Goal: Task Accomplishment & Management: Manage account settings

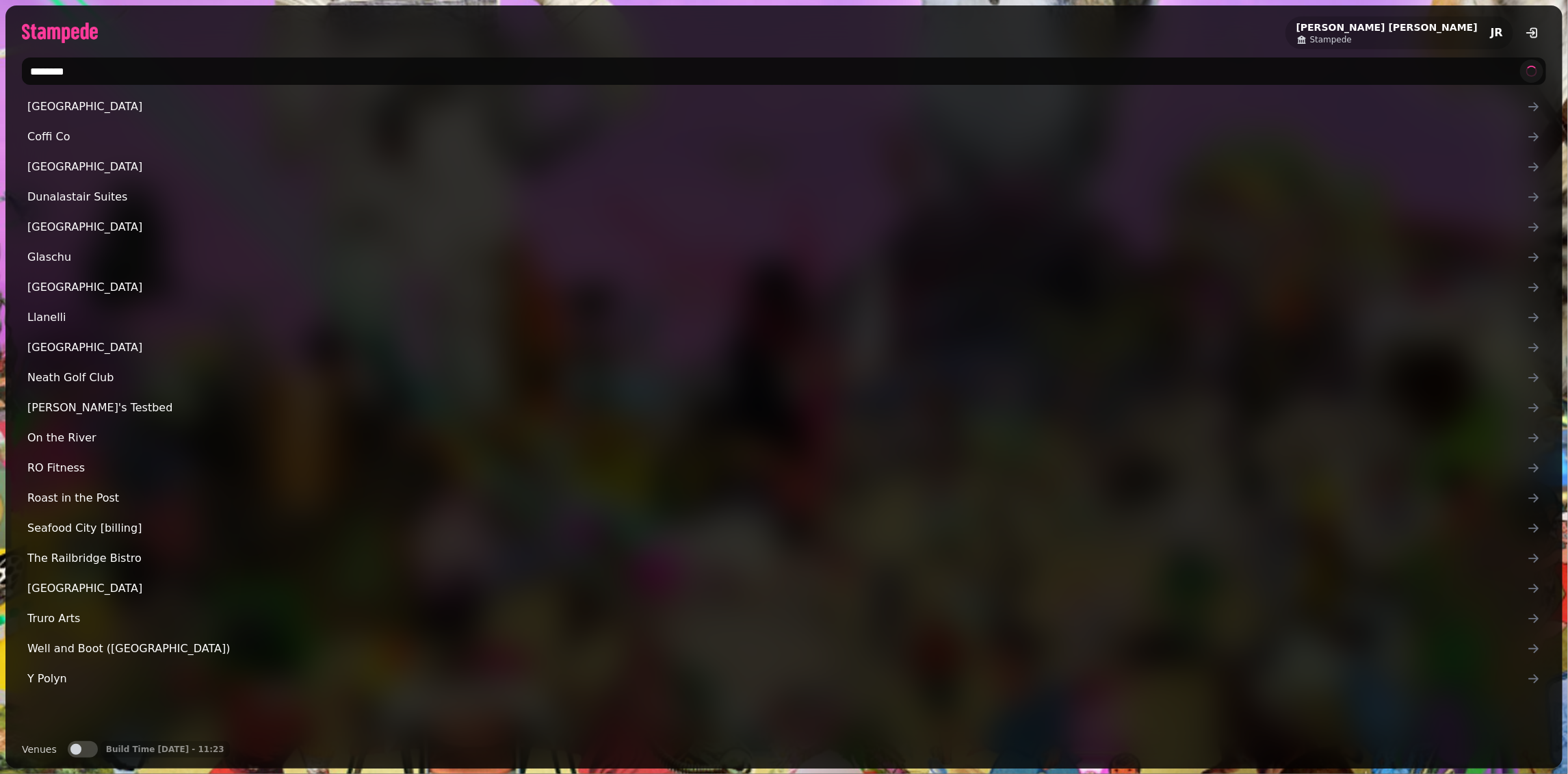
type input "********"
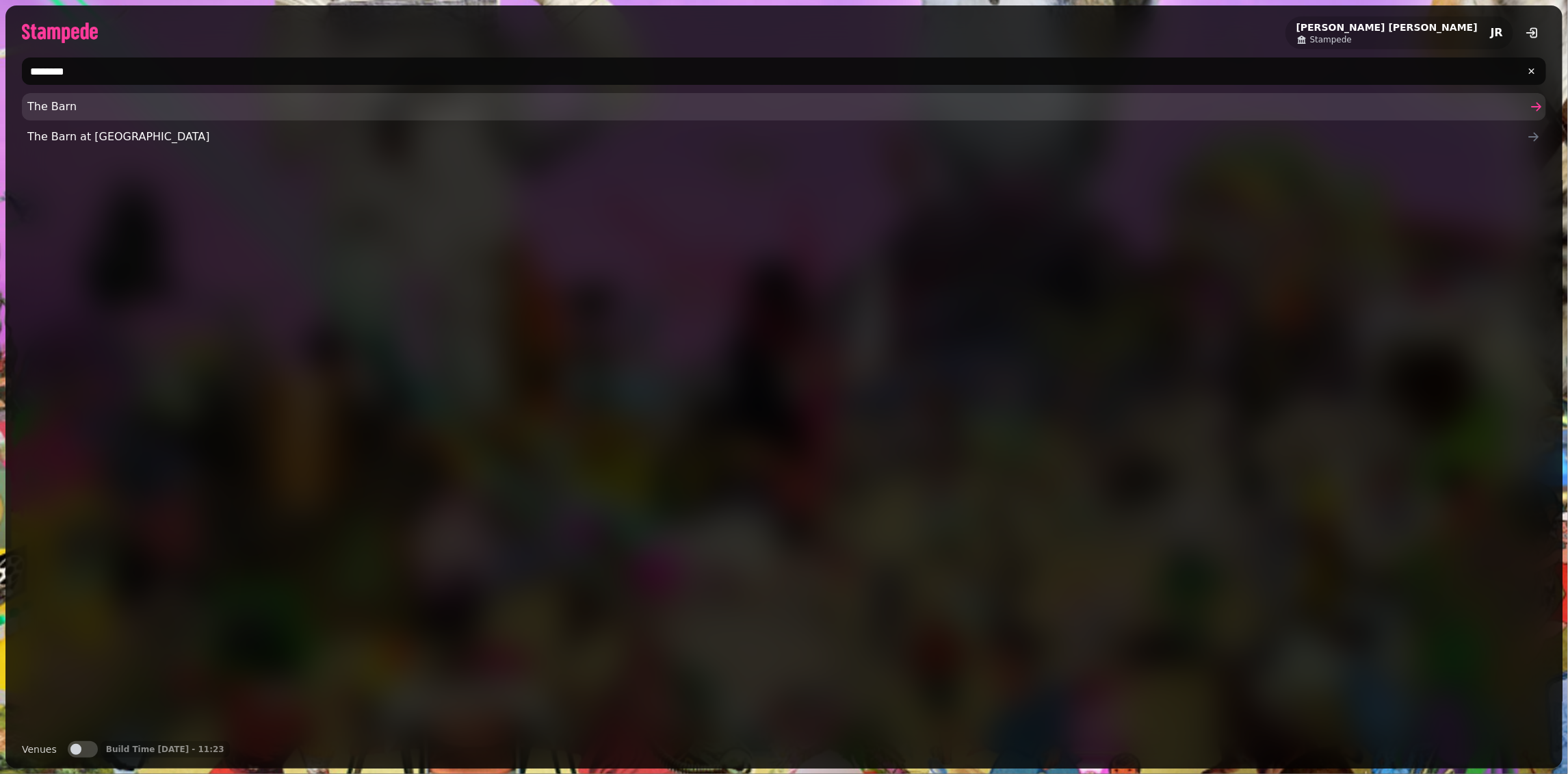
click at [174, 102] on span "The Barn" at bounding box center [777, 107] width 1500 height 17
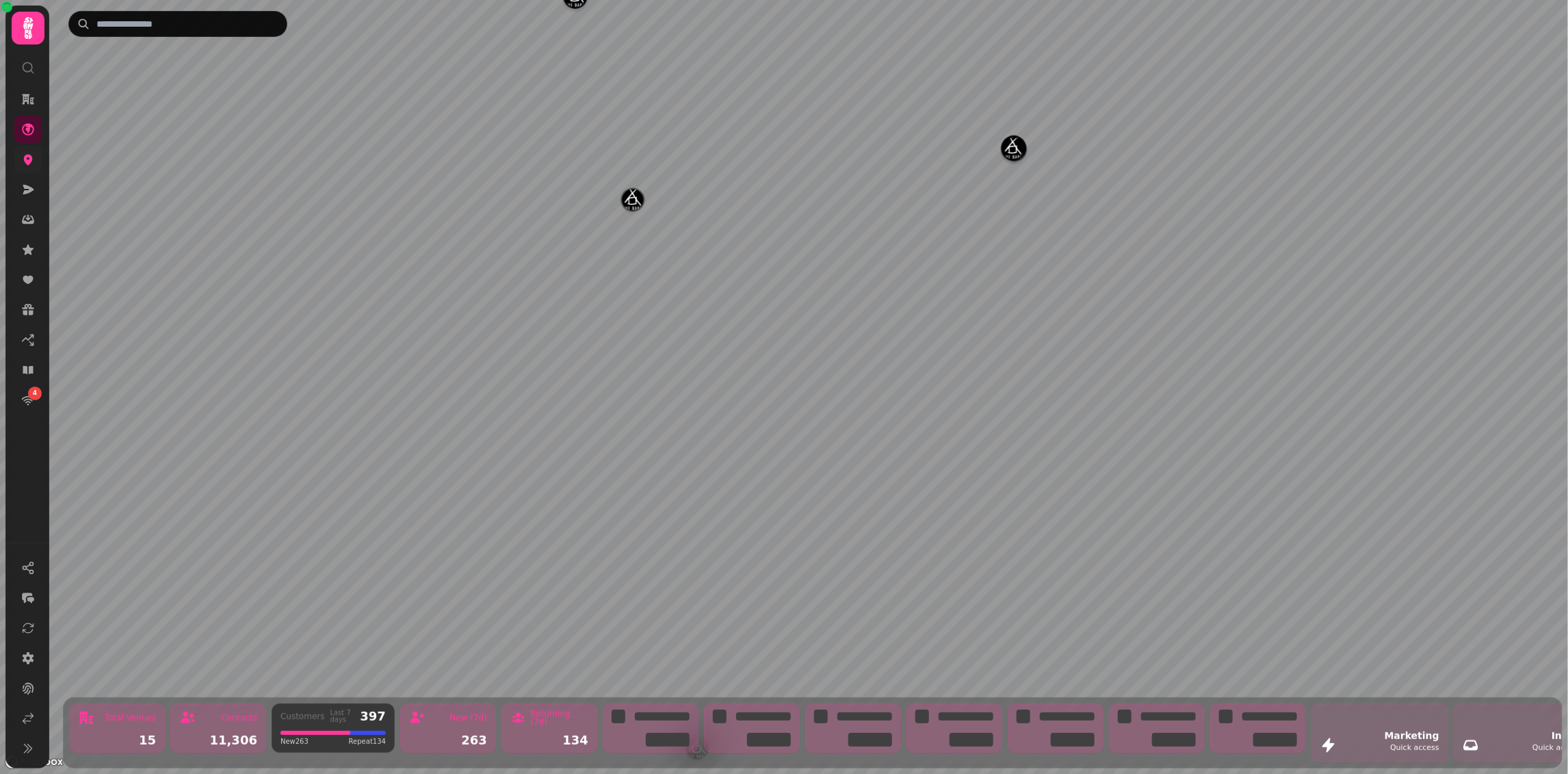
click at [39, 166] on link at bounding box center [28, 160] width 27 height 27
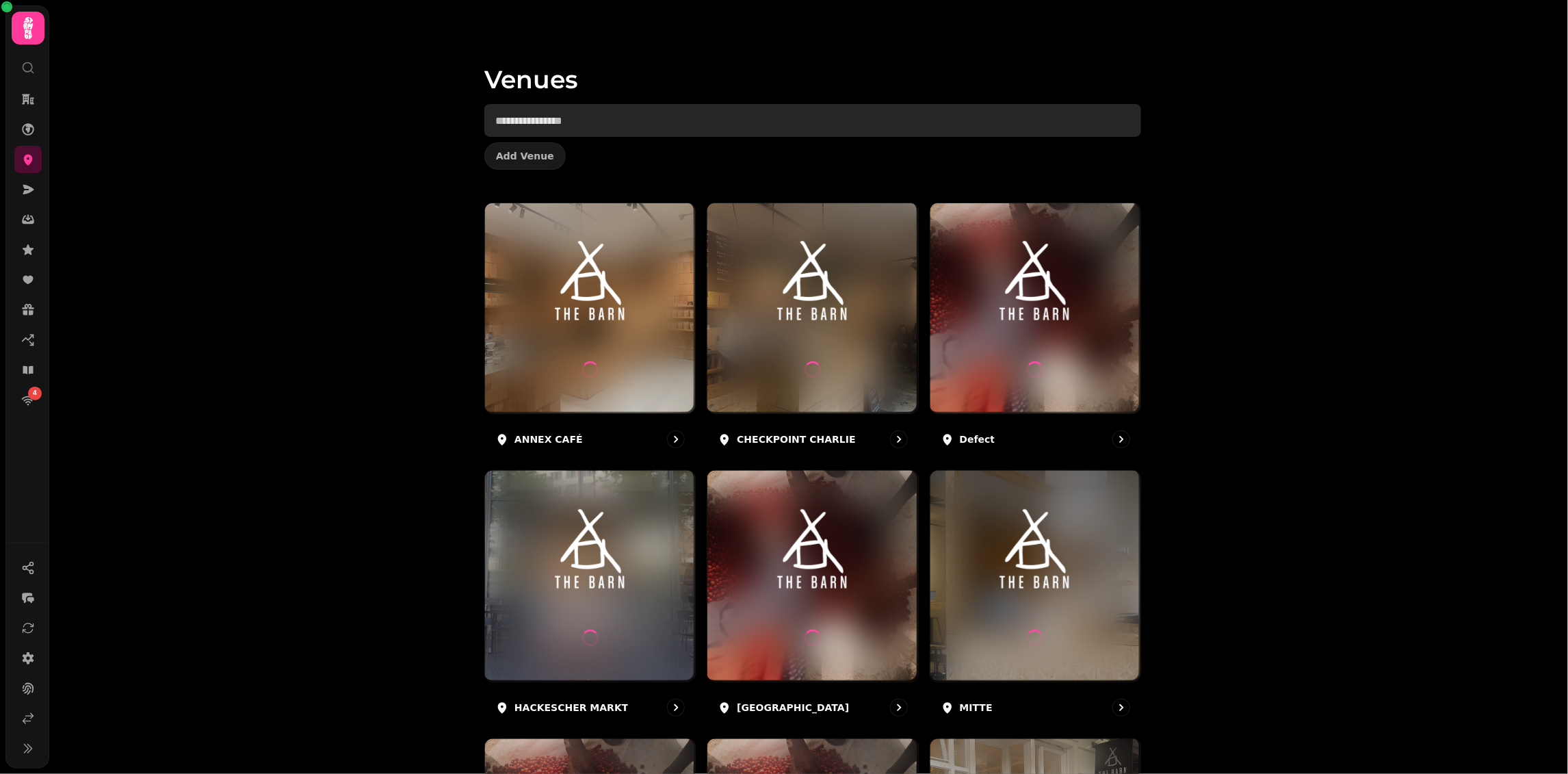
click at [525, 127] on input "text" at bounding box center [812, 120] width 657 height 33
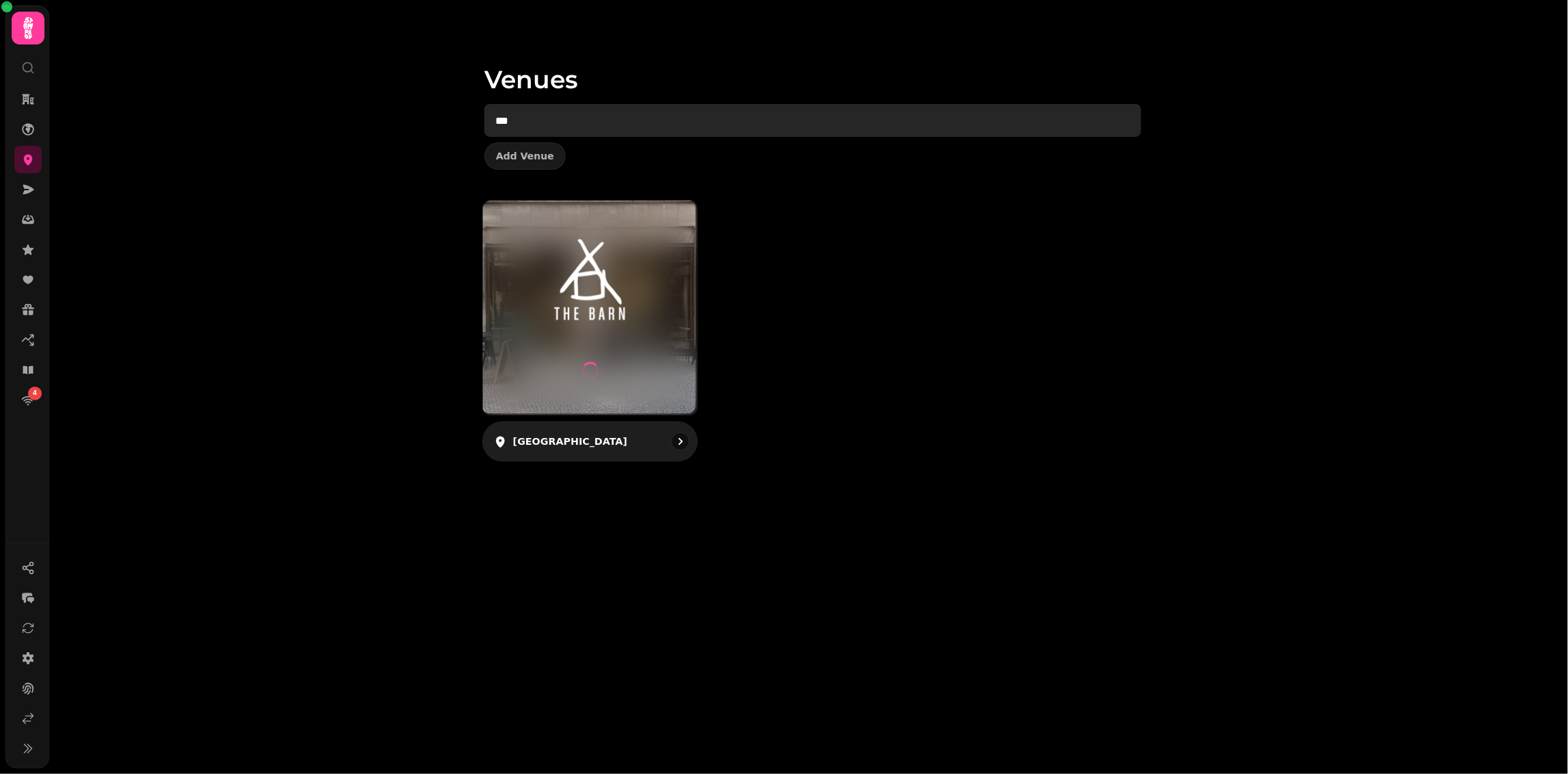
type input "***"
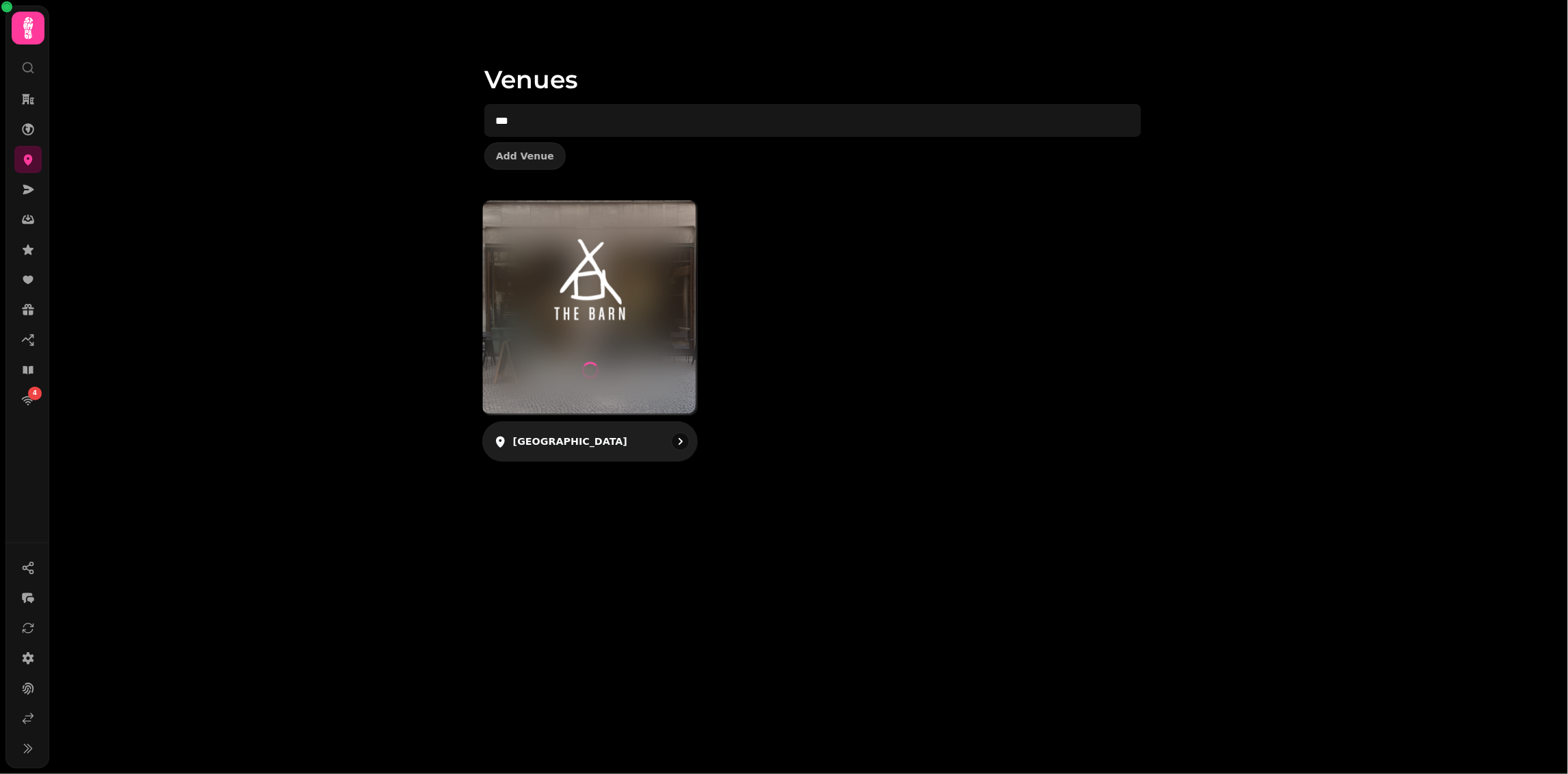
click at [648, 340] on div at bounding box center [590, 307] width 214 height 214
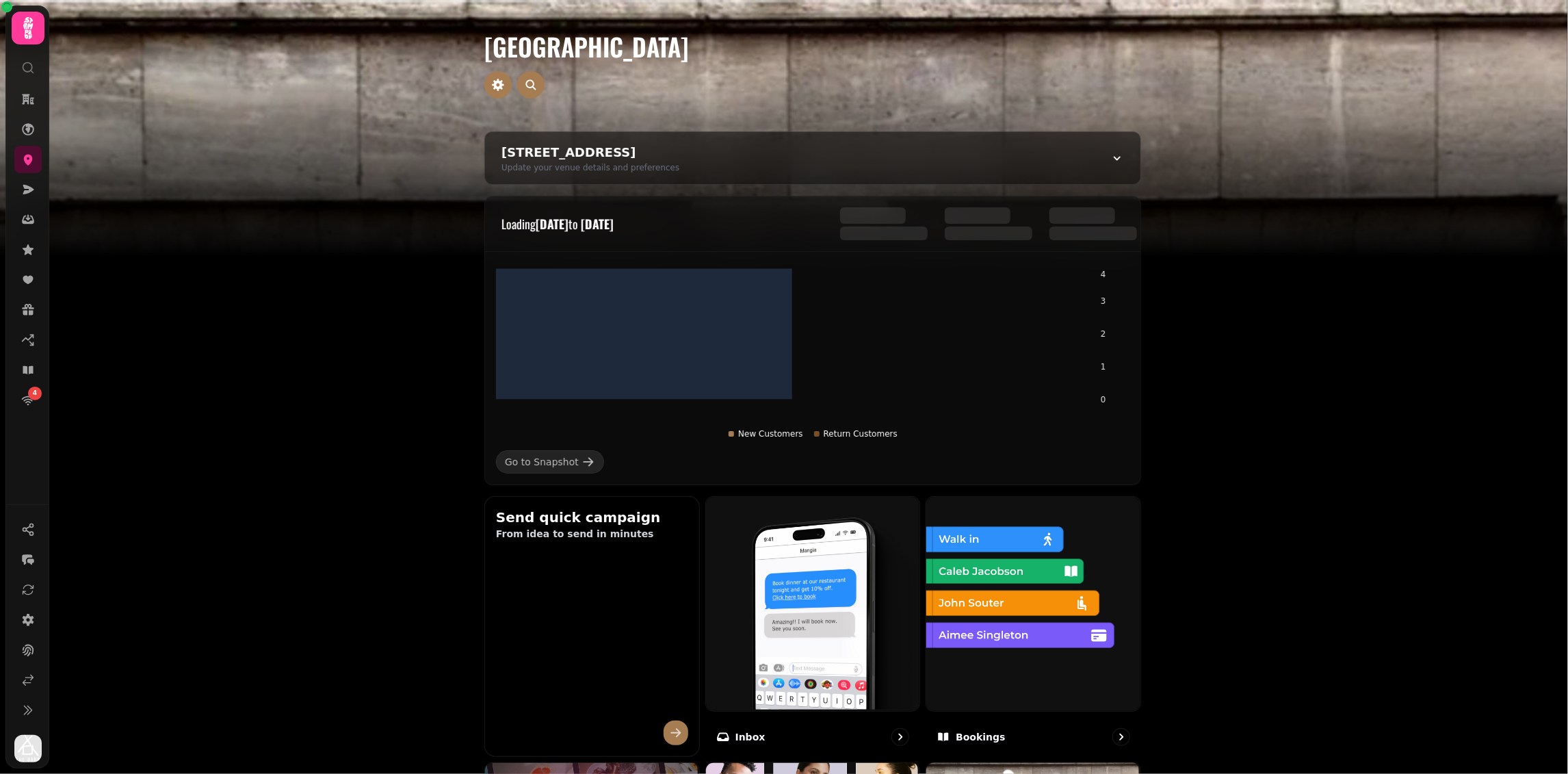
scroll to position [18, 0]
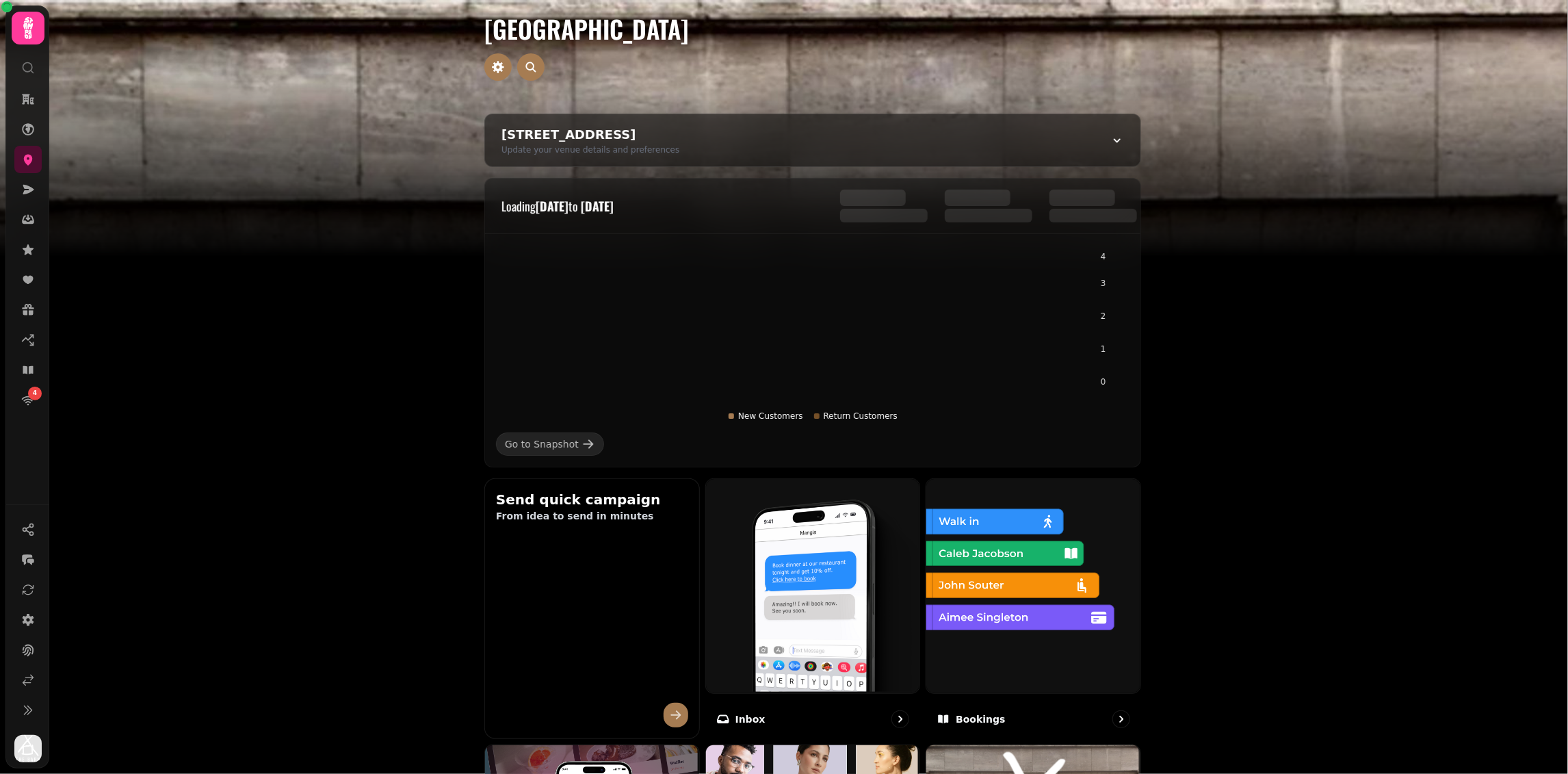
click at [1208, 270] on img at bounding box center [784, 171] width 1568 height 342
click at [1203, 328] on img at bounding box center [784, 171] width 1568 height 342
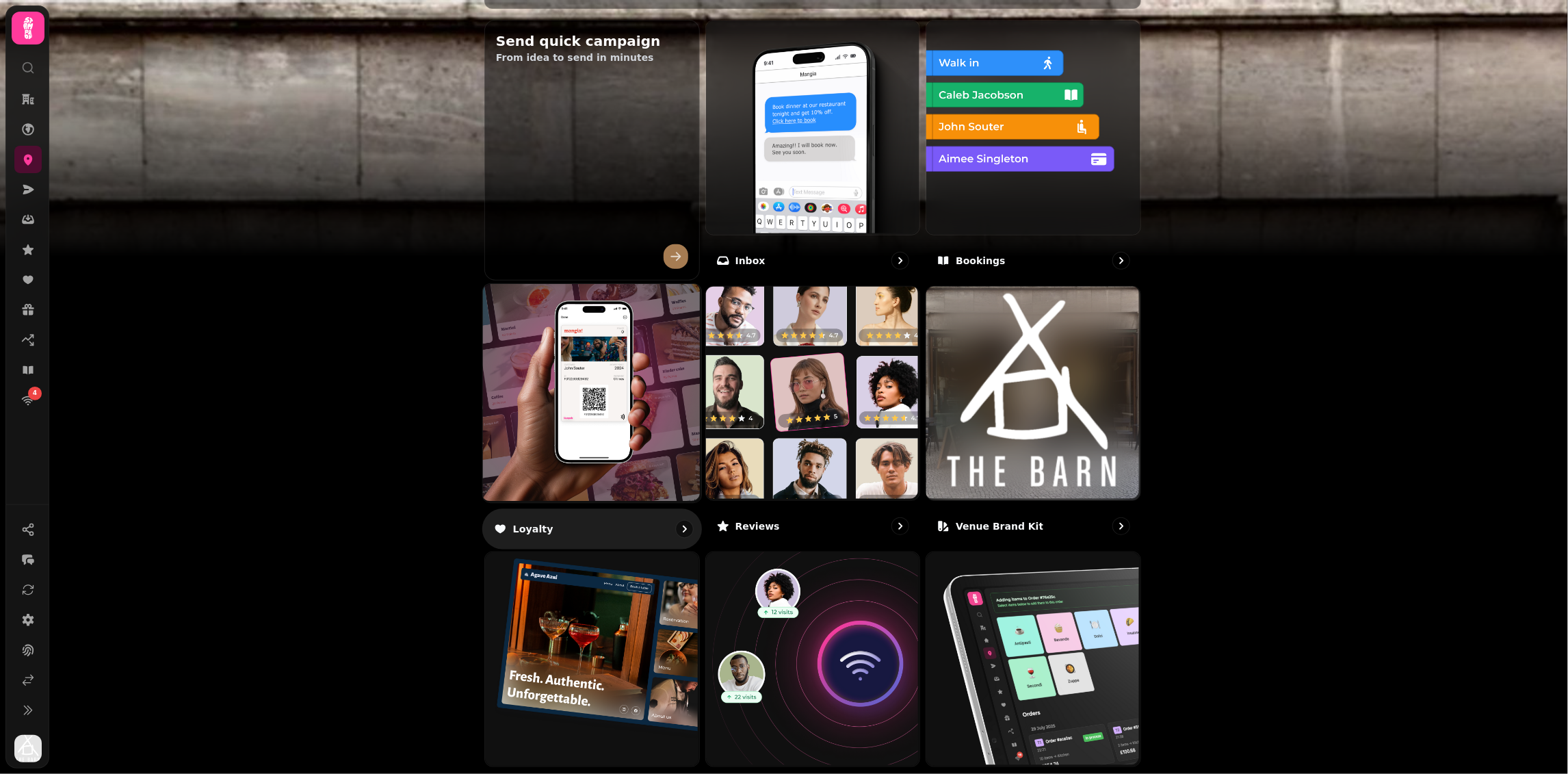
scroll to position [611, 0]
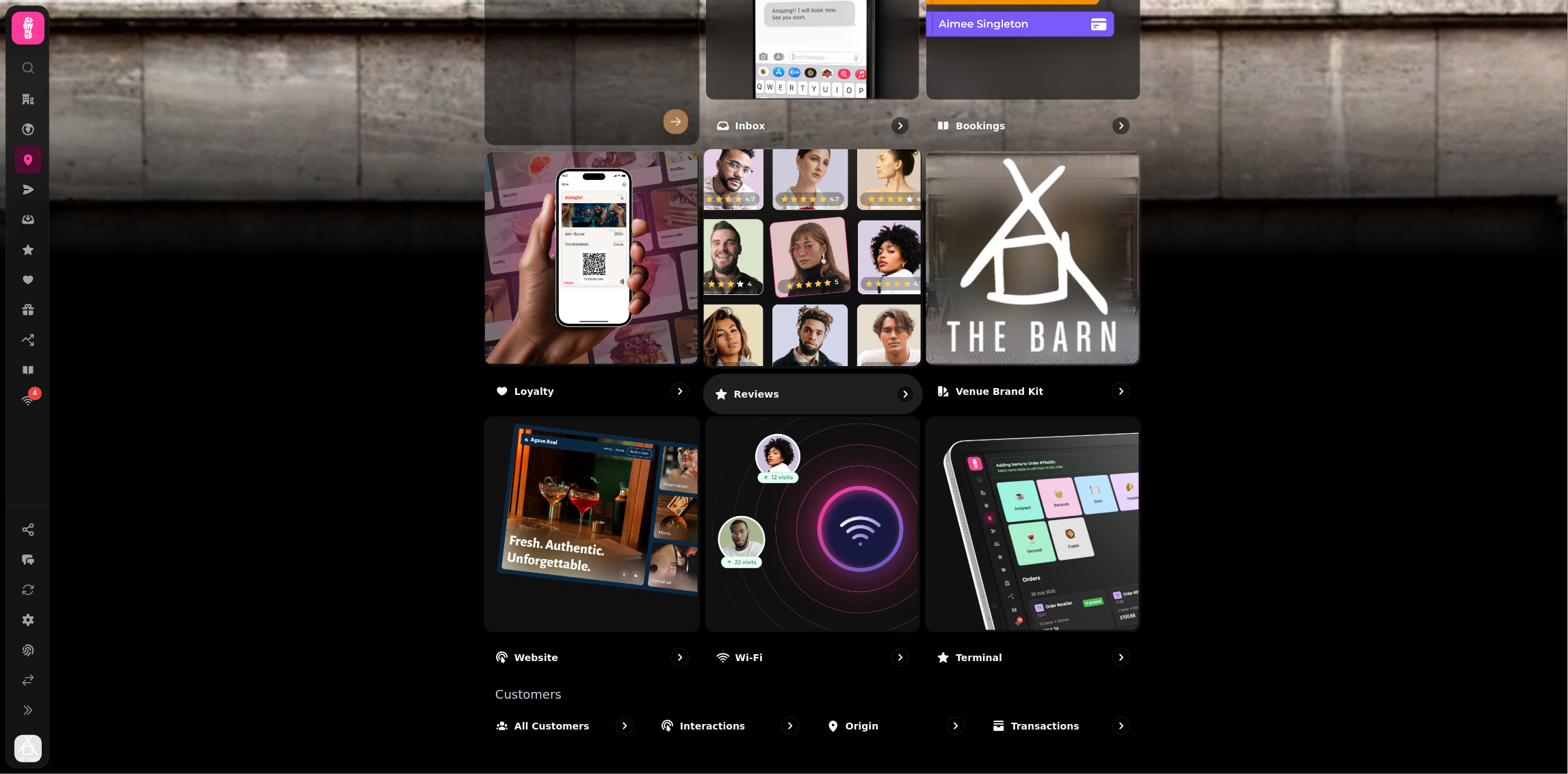
click at [791, 247] on img at bounding box center [811, 256] width 219 height 219
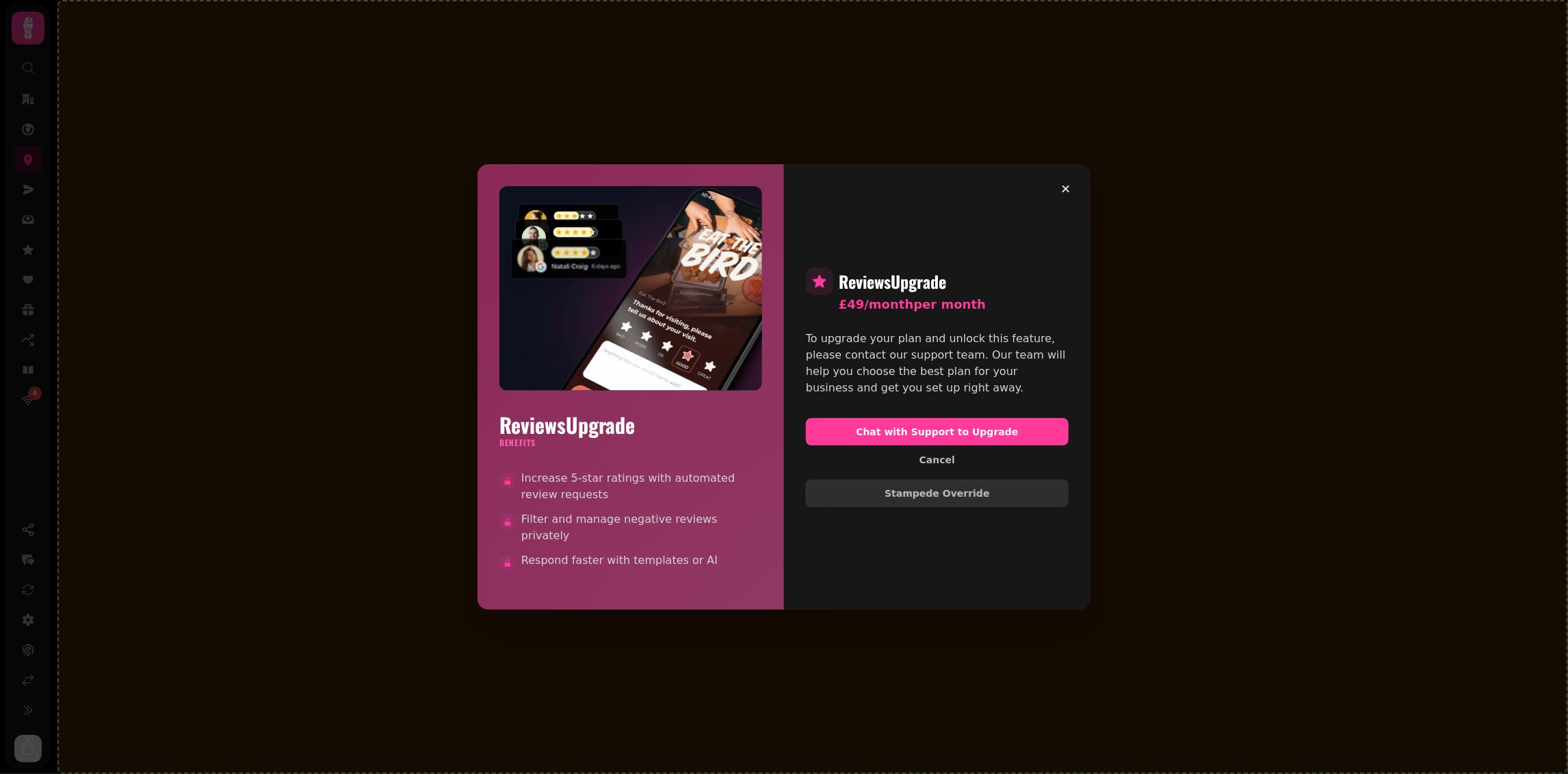
click at [1078, 185] on div "Reviews Upgrade £49/month per month To upgrade your plan and unlock this featur…" at bounding box center [937, 387] width 306 height 445
click at [1069, 191] on icon "button" at bounding box center [1066, 189] width 14 height 14
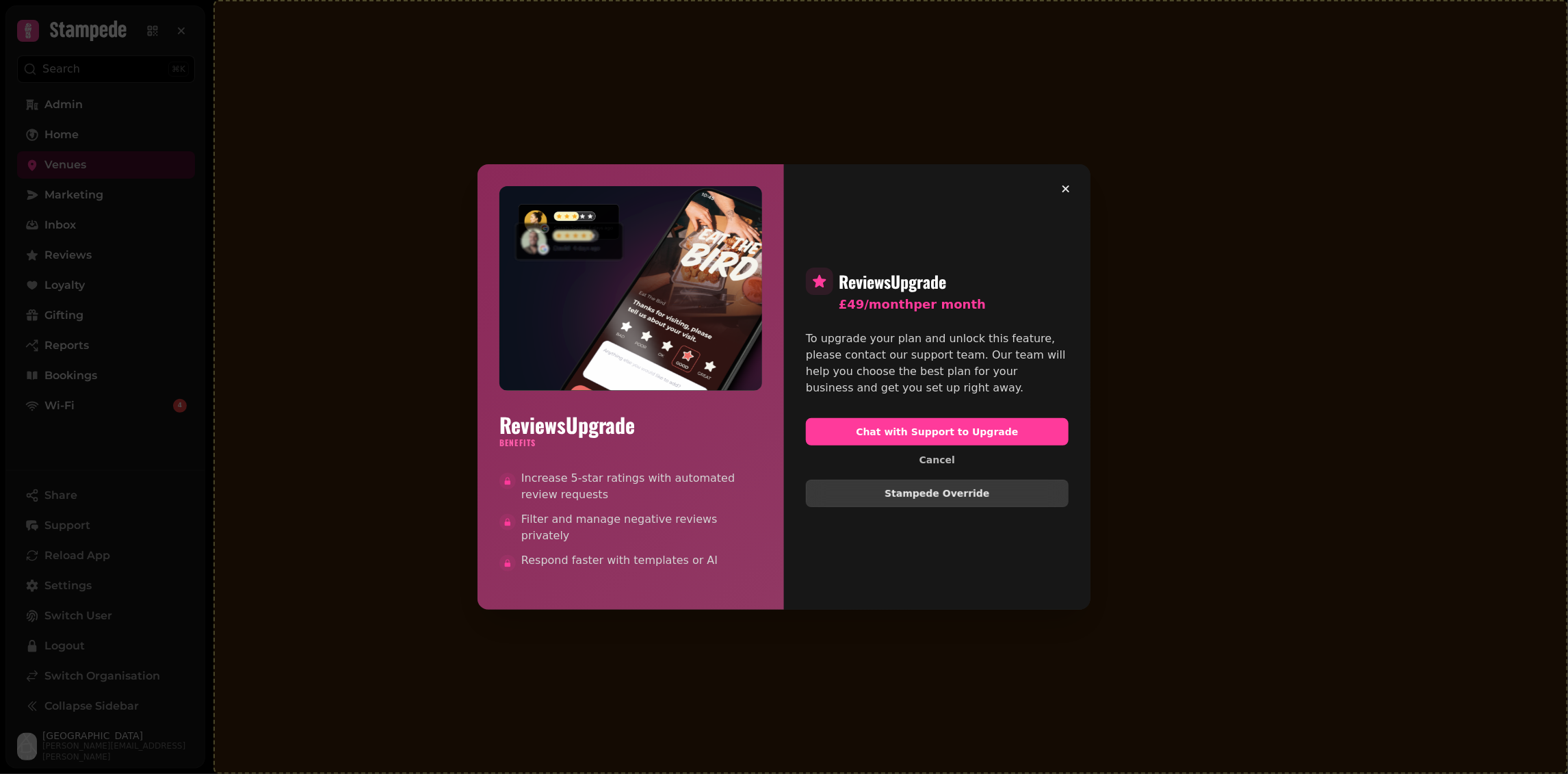
click at [937, 503] on button "Stampede Override" at bounding box center [936, 493] width 262 height 27
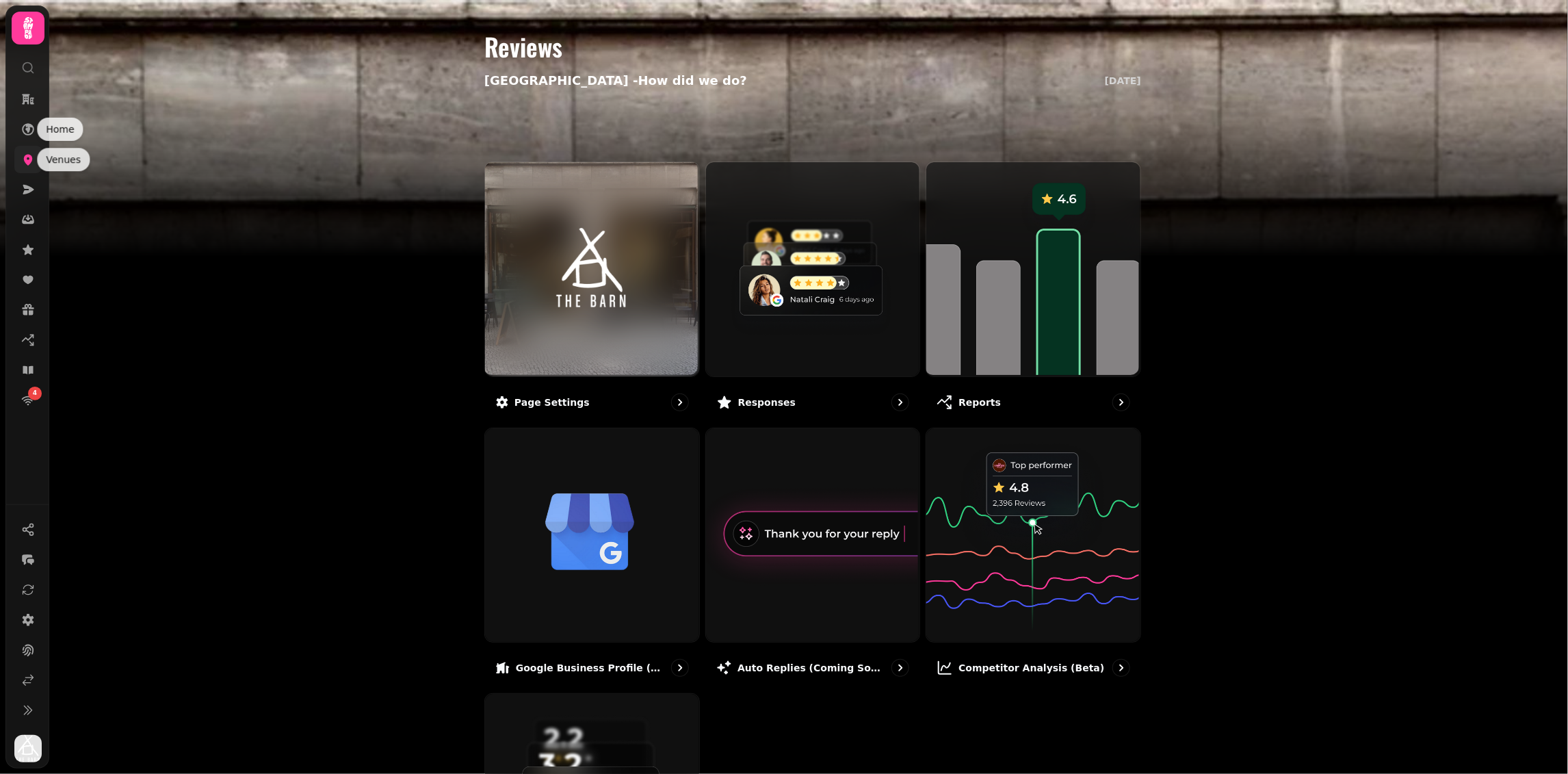
click at [22, 162] on icon at bounding box center [28, 160] width 14 height 14
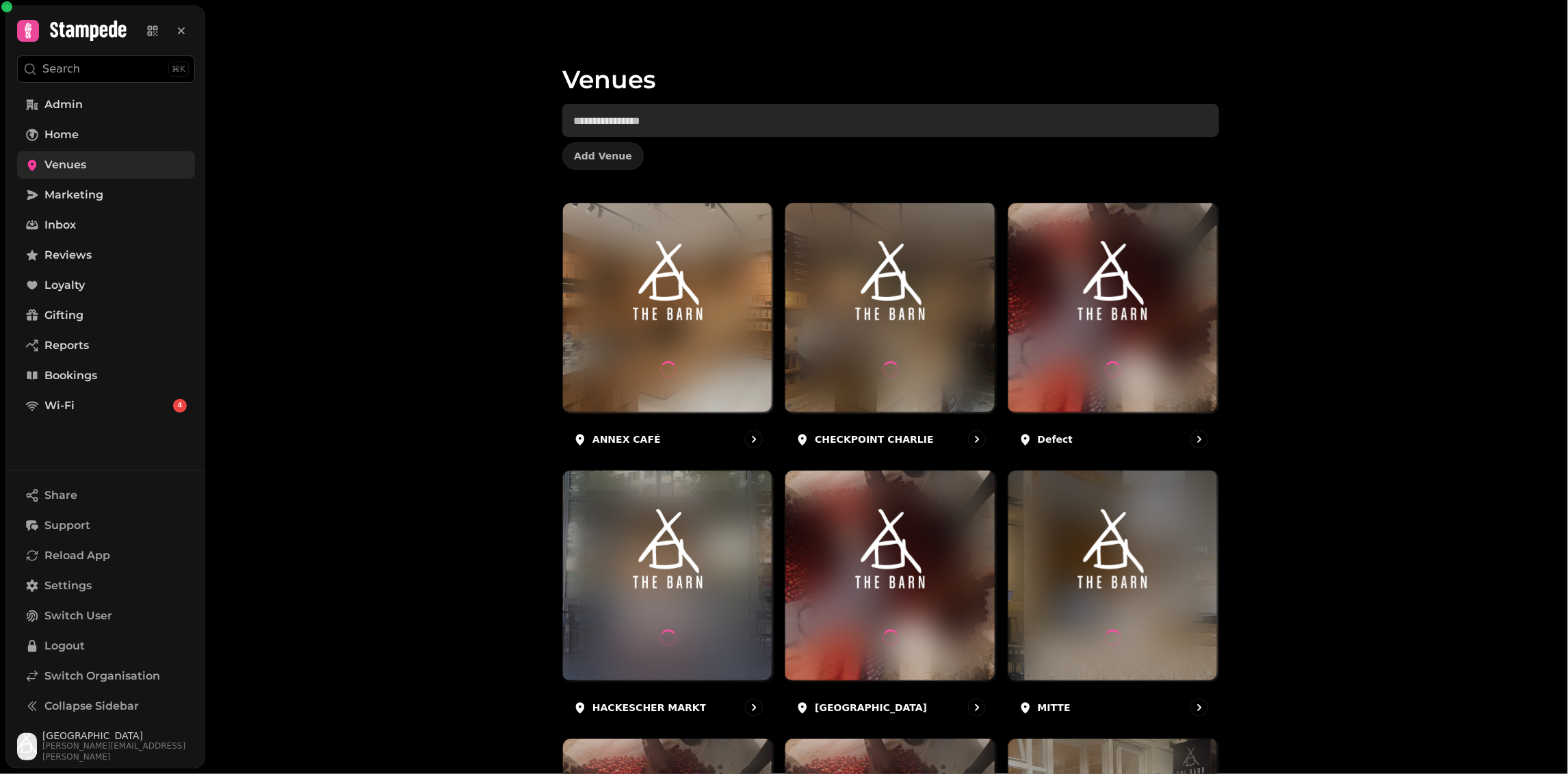
click at [600, 118] on input "text" at bounding box center [890, 120] width 657 height 33
type input "***"
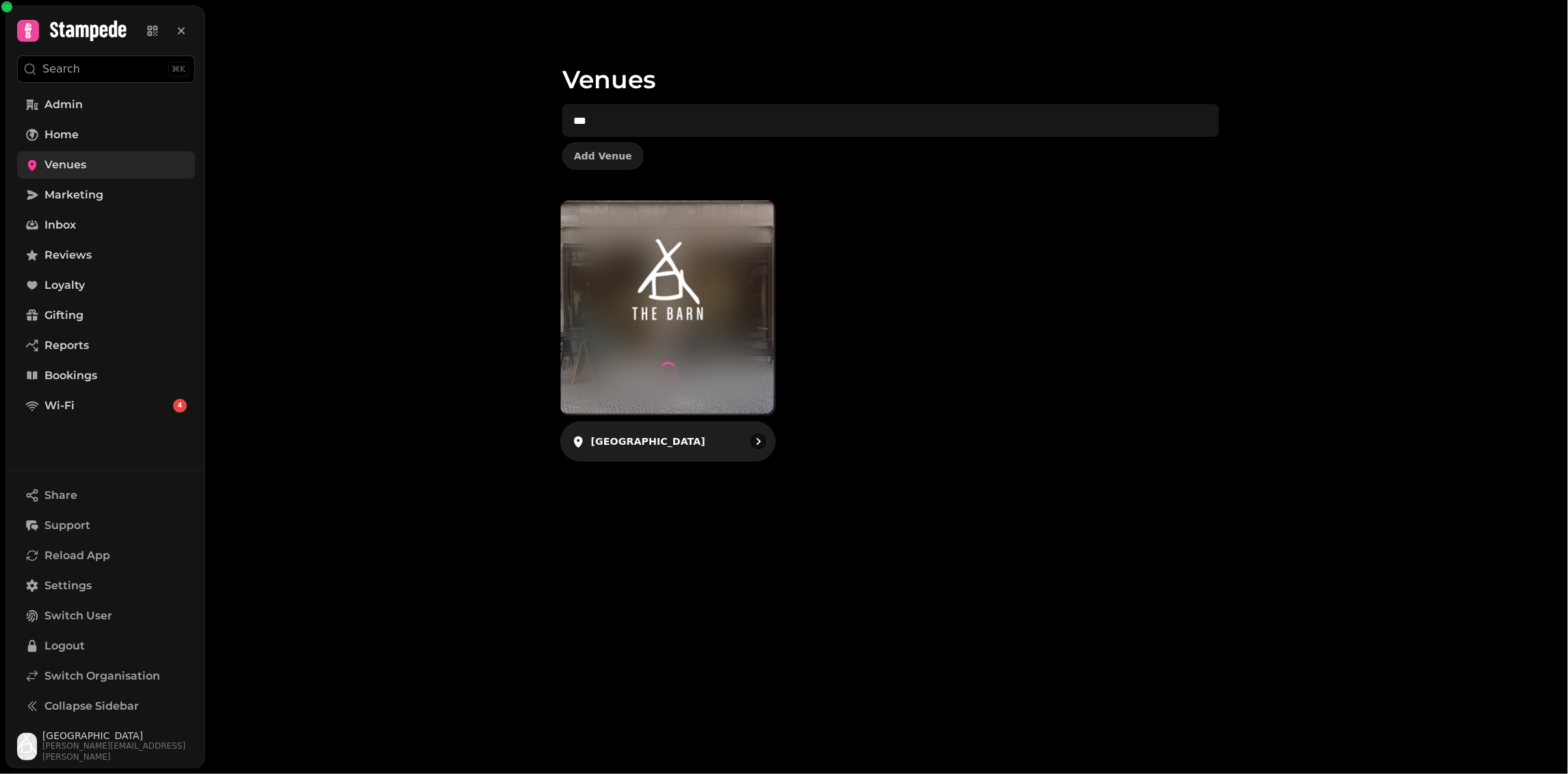
click at [678, 284] on img at bounding box center [668, 281] width 161 height 89
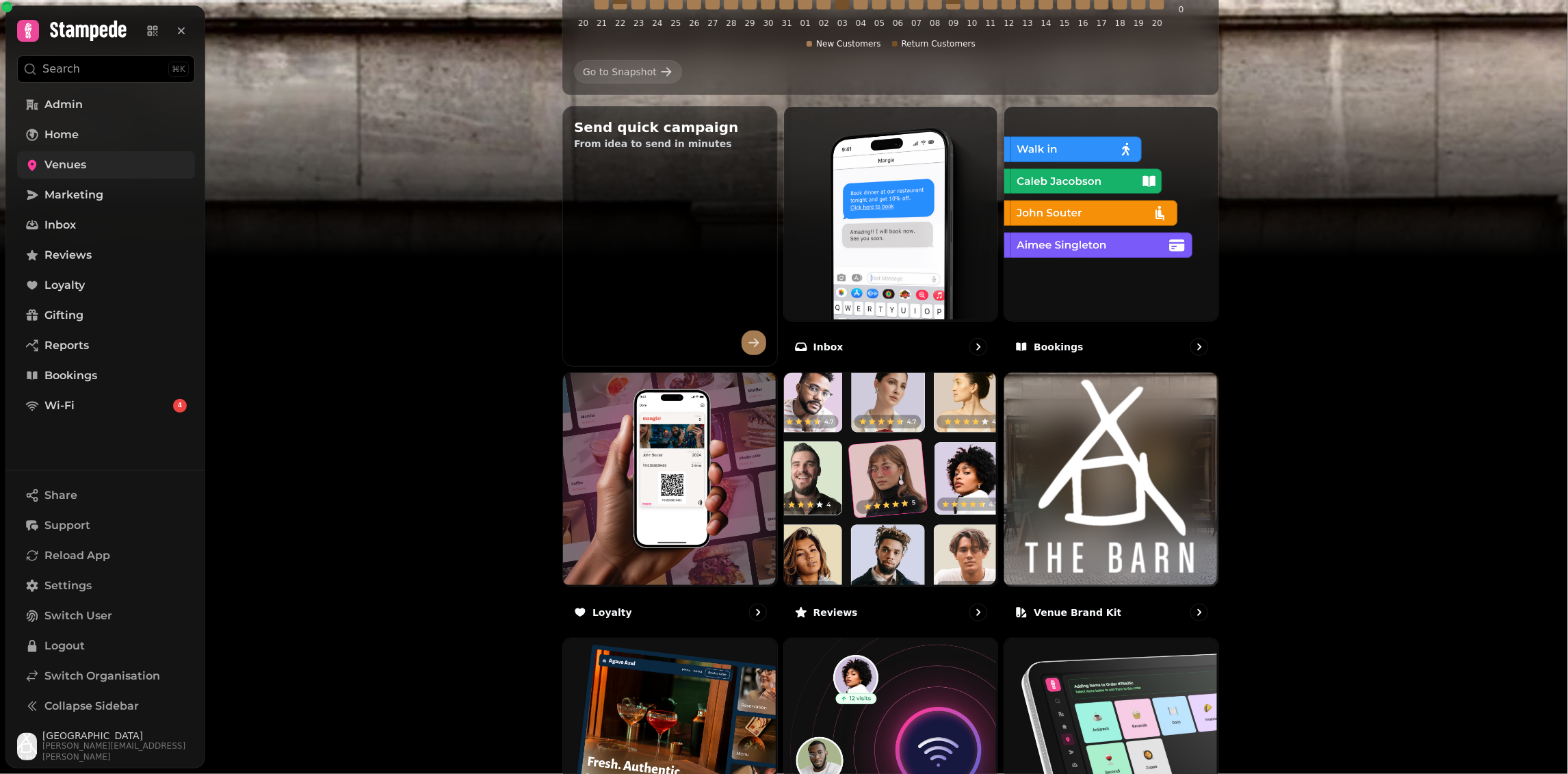
scroll to position [611, 0]
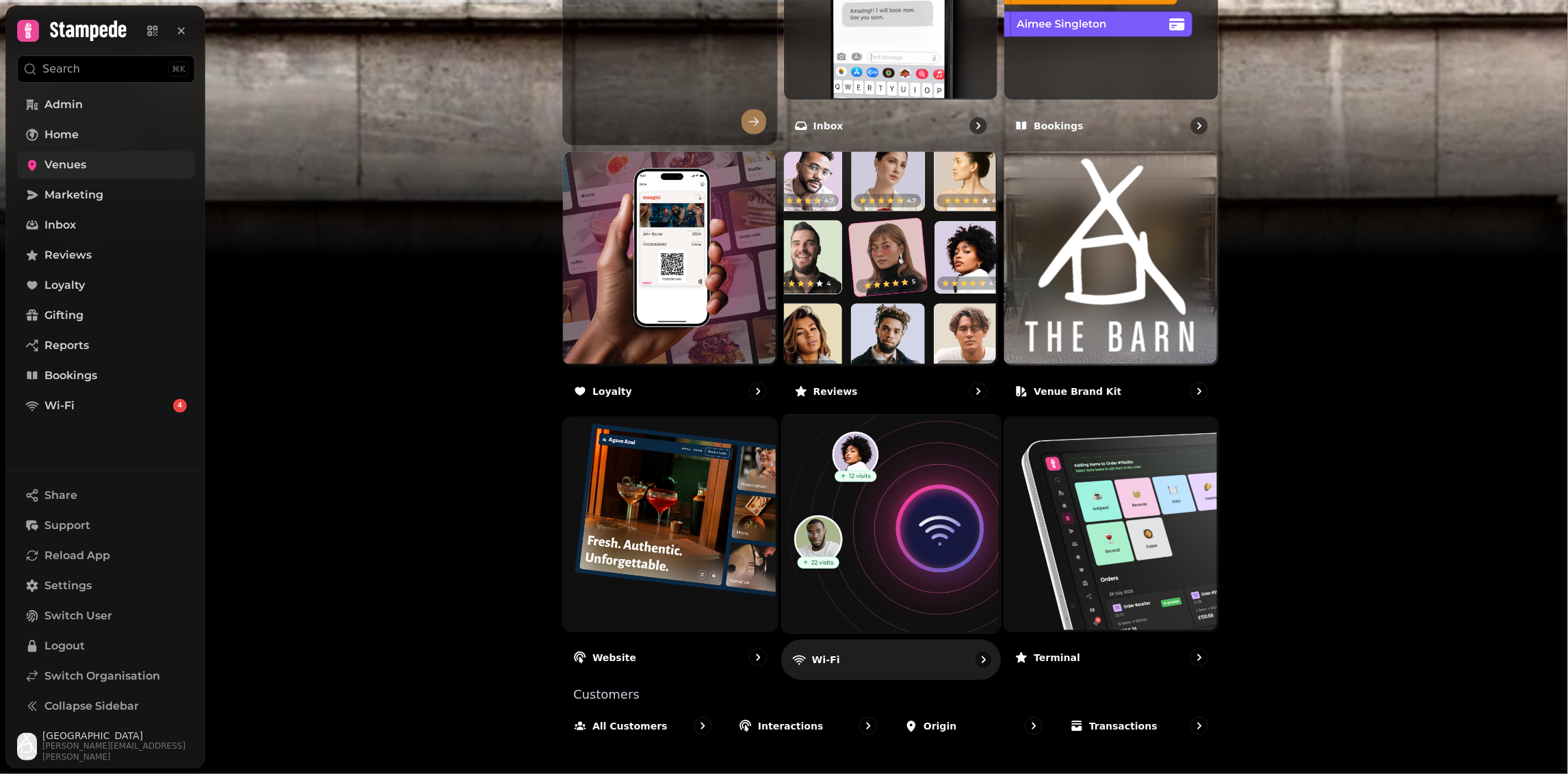
click at [890, 452] on img at bounding box center [889, 523] width 219 height 219
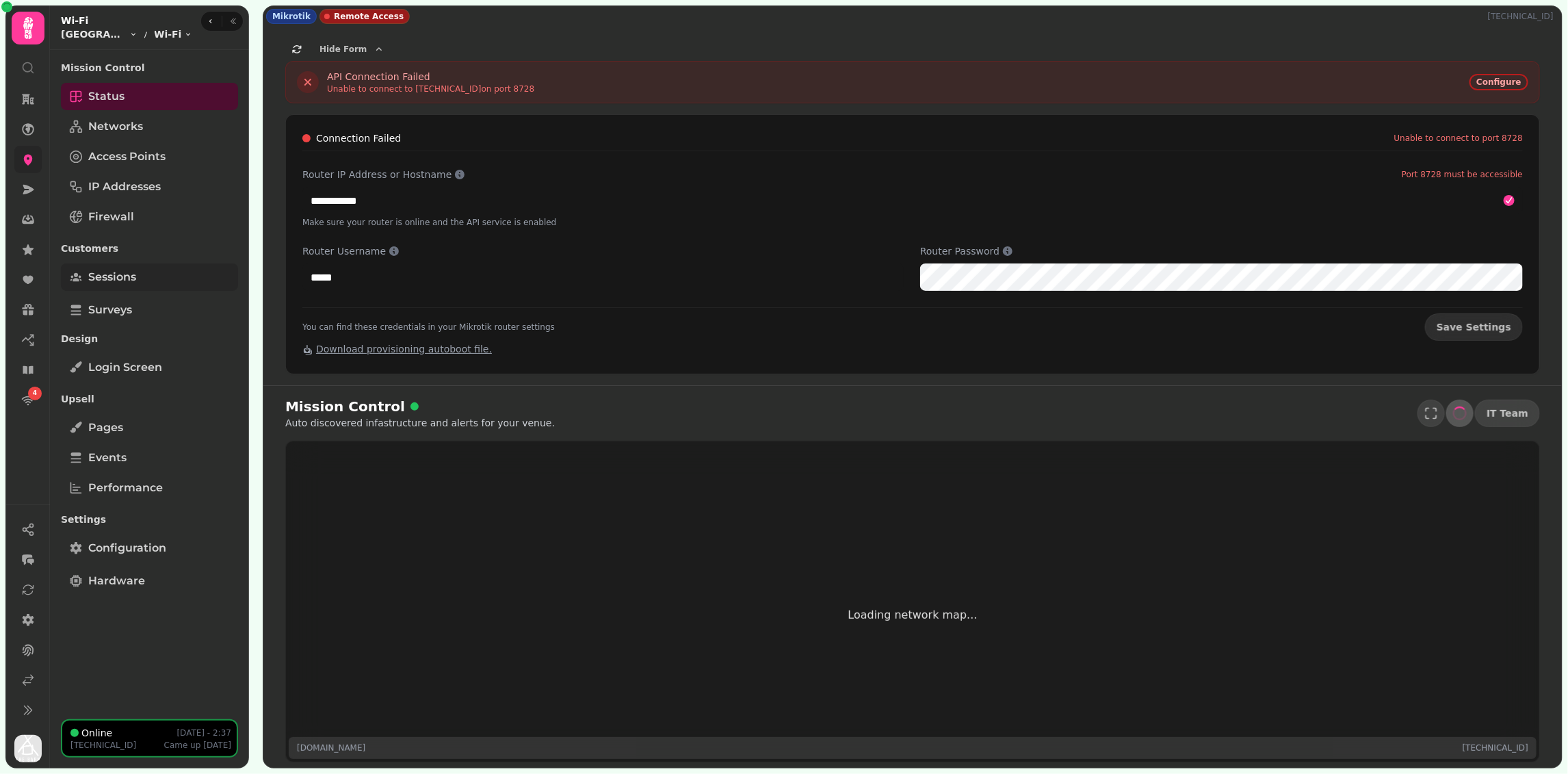
click at [125, 269] on span "Sessions" at bounding box center [112, 277] width 48 height 17
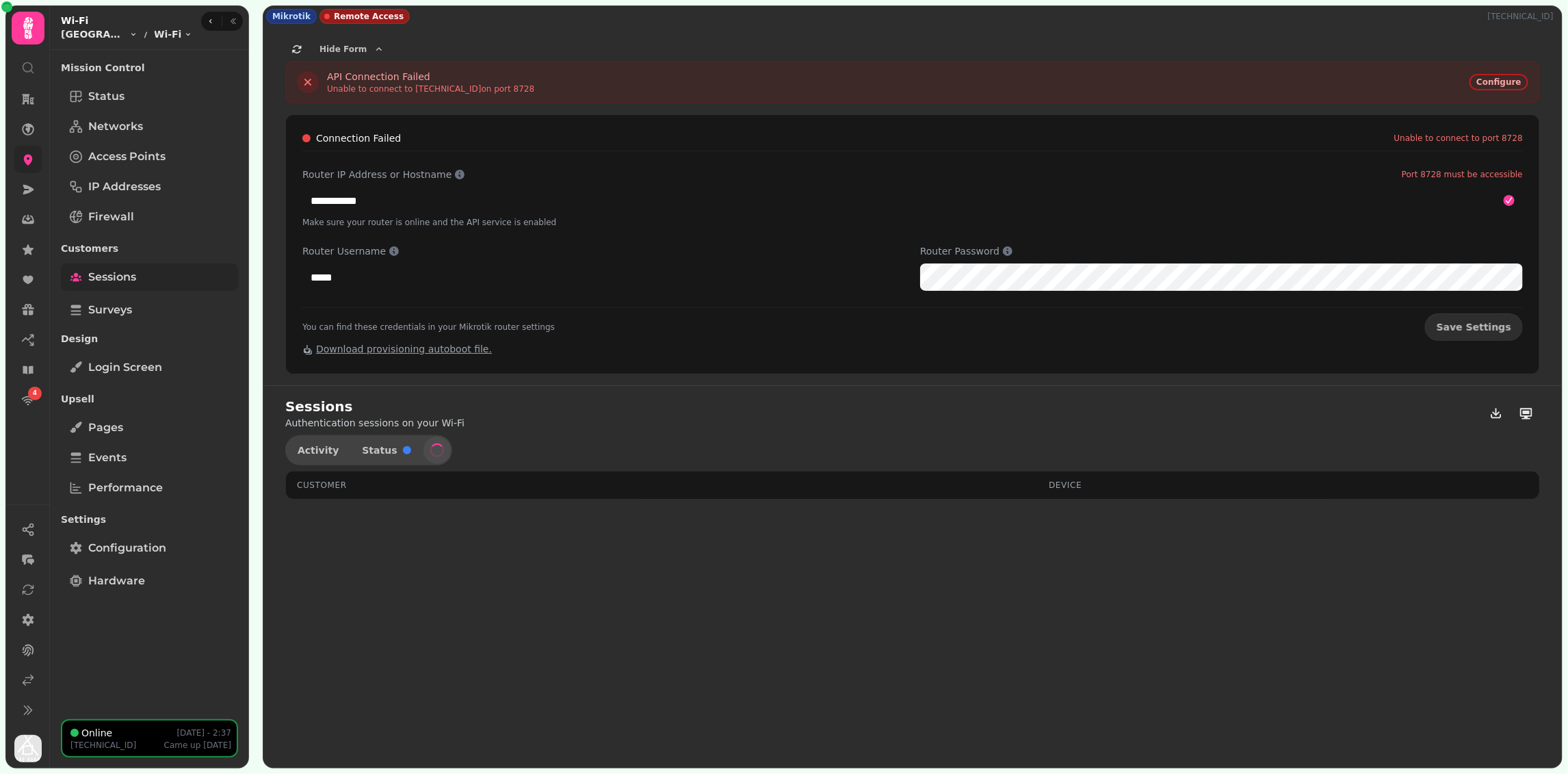
click at [126, 275] on span "Sessions" at bounding box center [112, 277] width 48 height 17
select select "**"
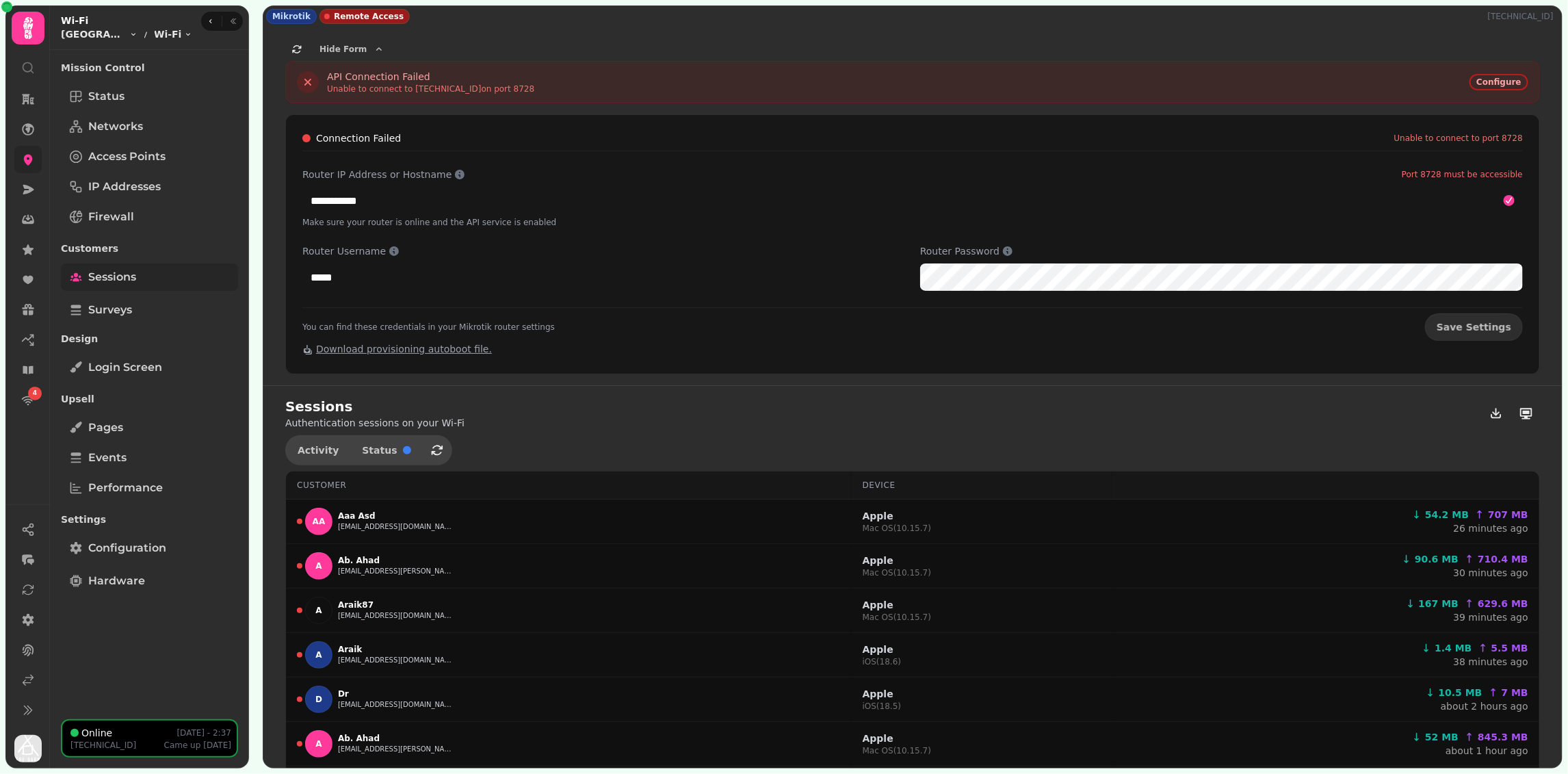
click at [126, 275] on span "Sessions" at bounding box center [112, 277] width 48 height 17
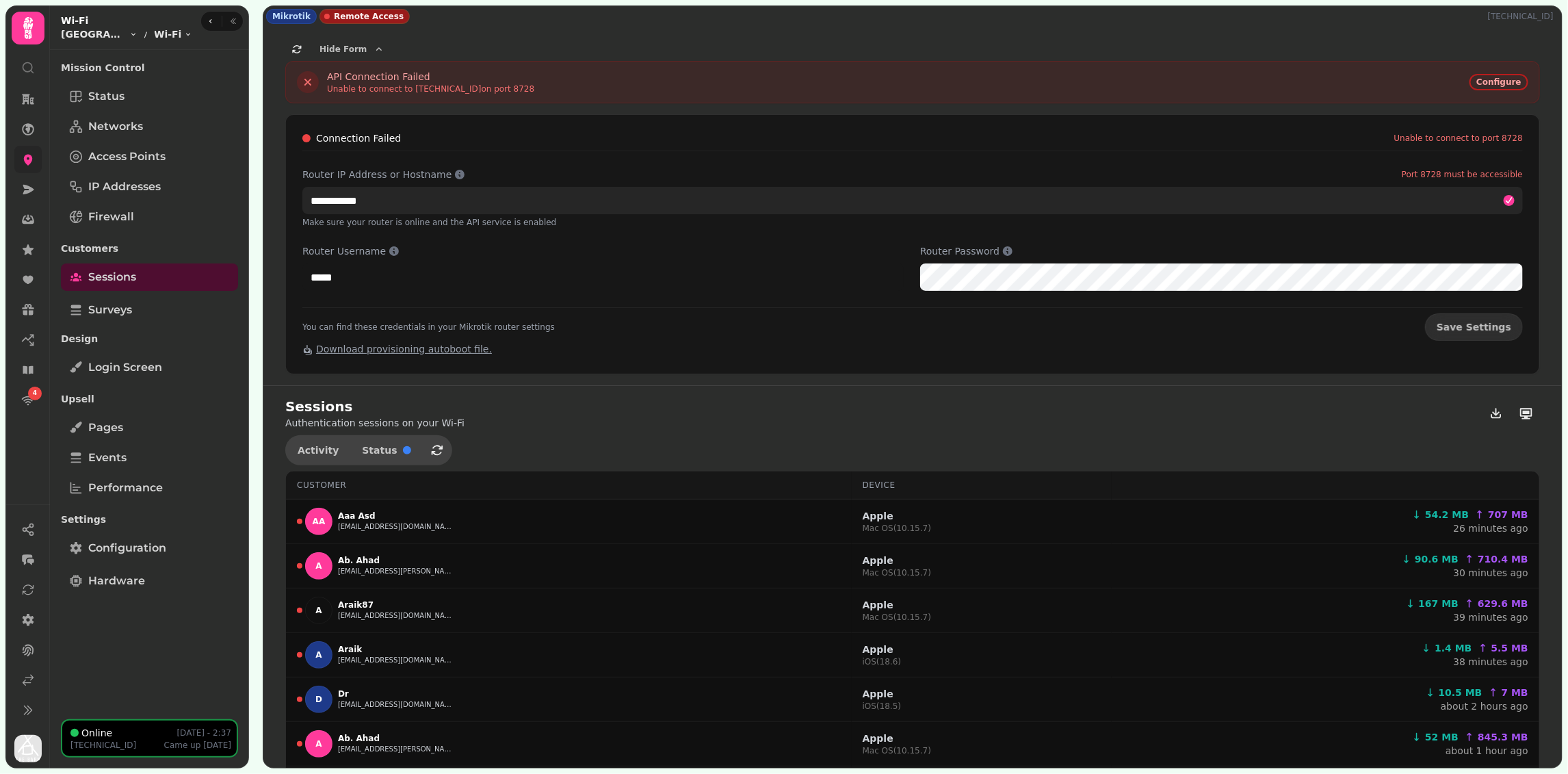
click at [438, 207] on input "**********" at bounding box center [913, 200] width 1221 height 27
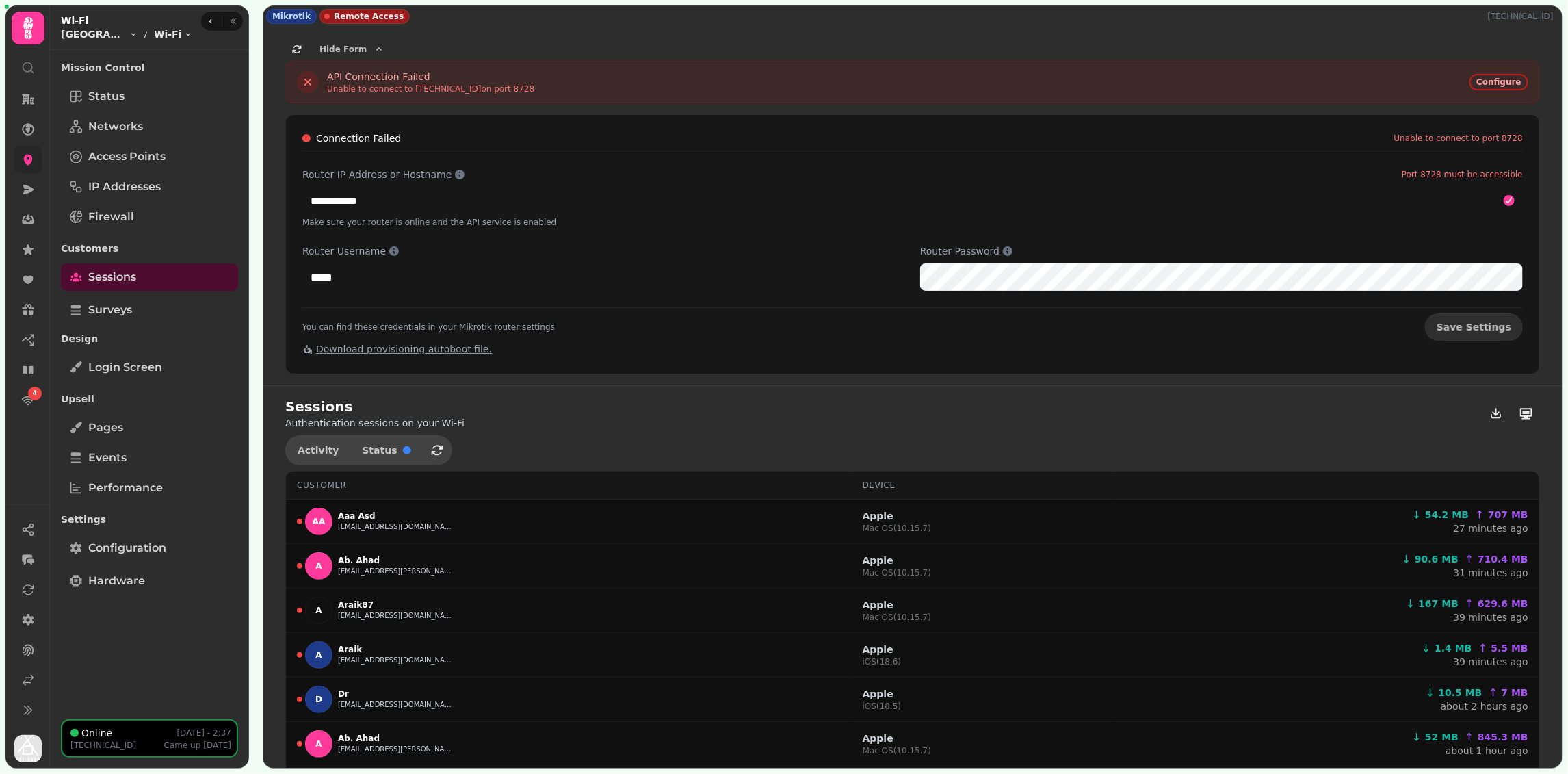
click at [1520, 17] on p "79.224.165.162" at bounding box center [1523, 16] width 71 height 11
copy p "79.224.165.162"
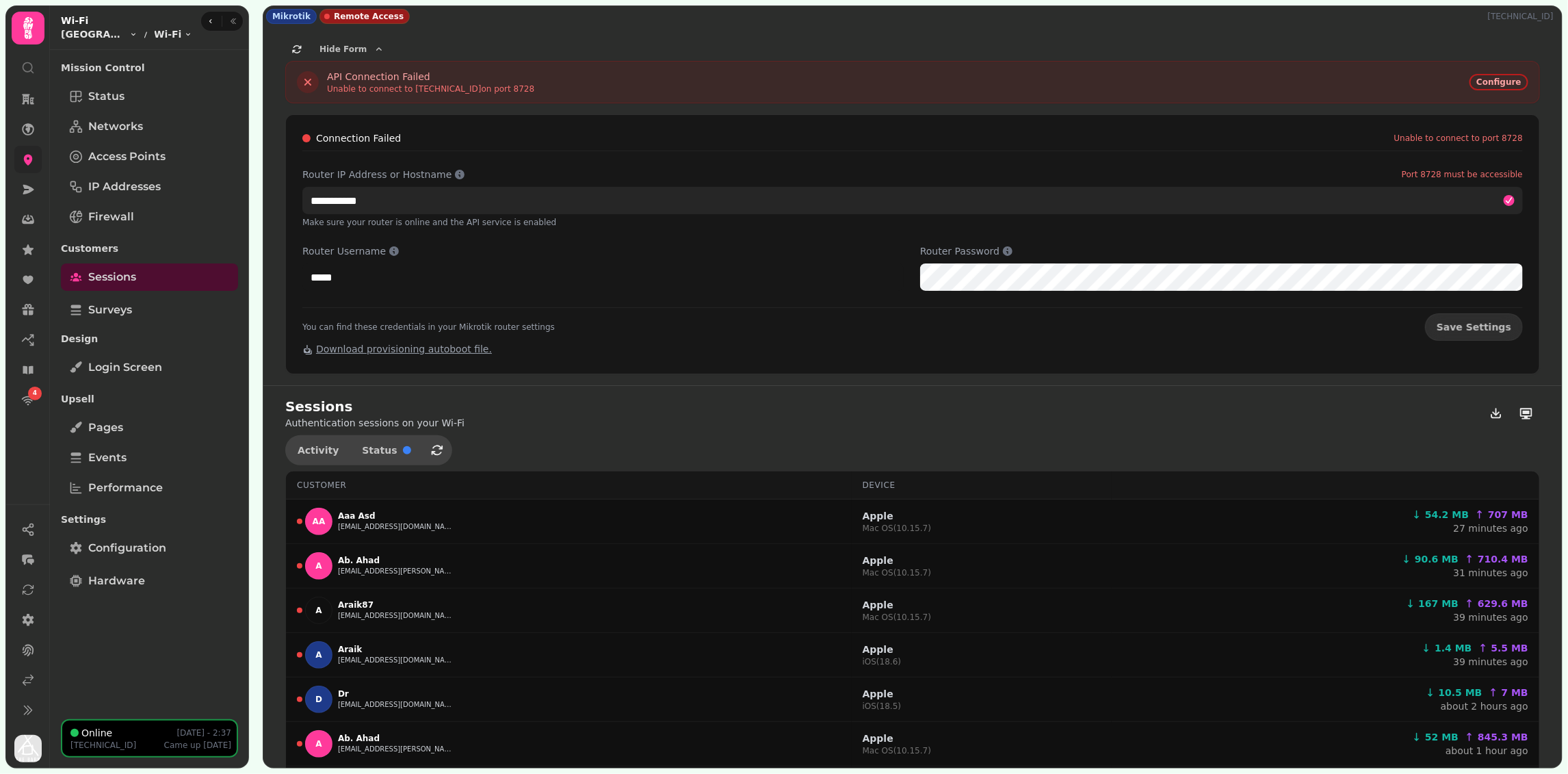
click at [351, 203] on input "**********" at bounding box center [913, 200] width 1221 height 27
paste input "***"
type input "**********"
click at [1425, 313] on button "Save Settings" at bounding box center [1473, 327] width 98 height 27
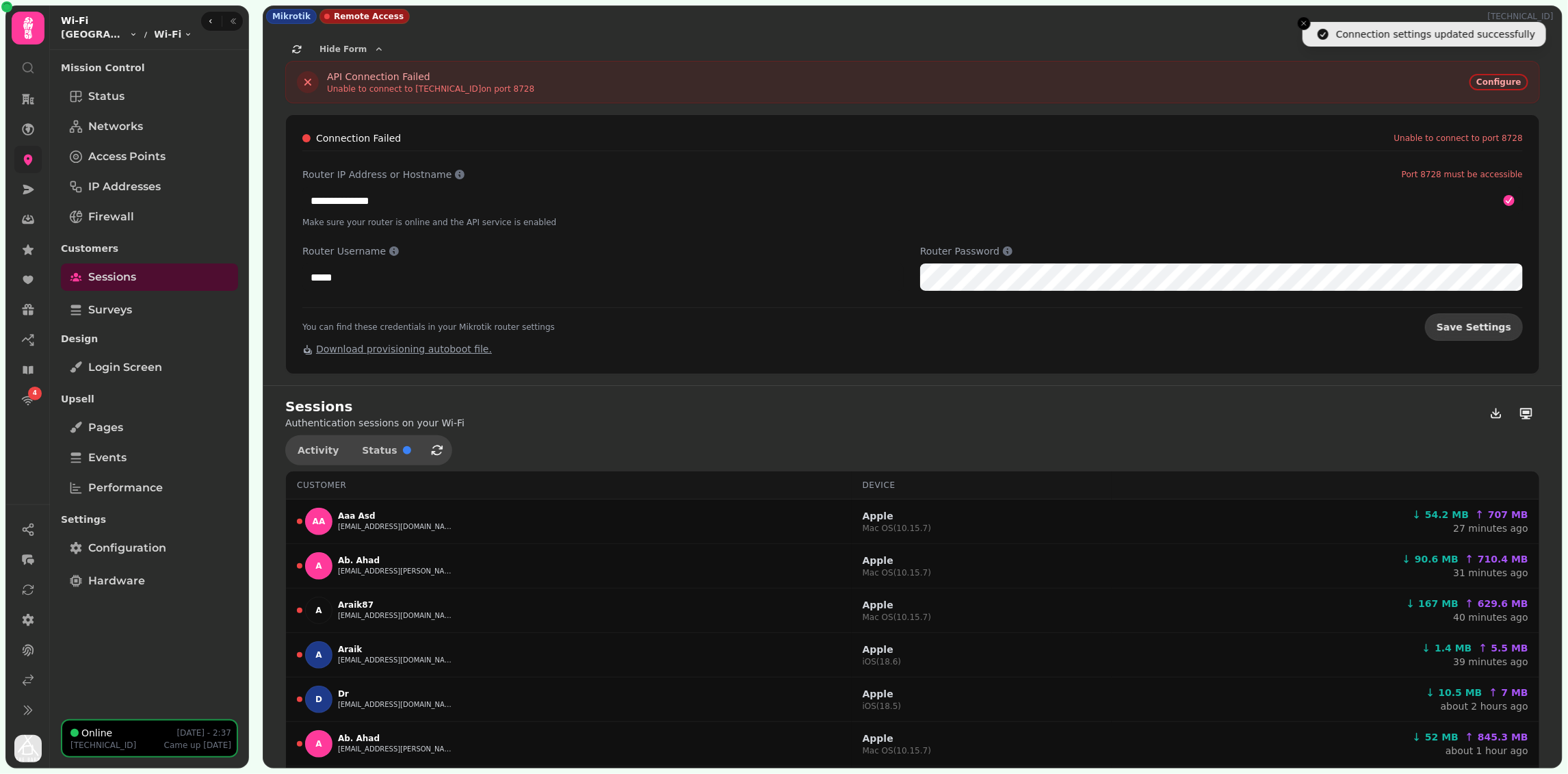
click at [1470, 313] on button "Save Settings" at bounding box center [1473, 327] width 98 height 27
click at [1454, 327] on span "Save Settings" at bounding box center [1473, 327] width 75 height 10
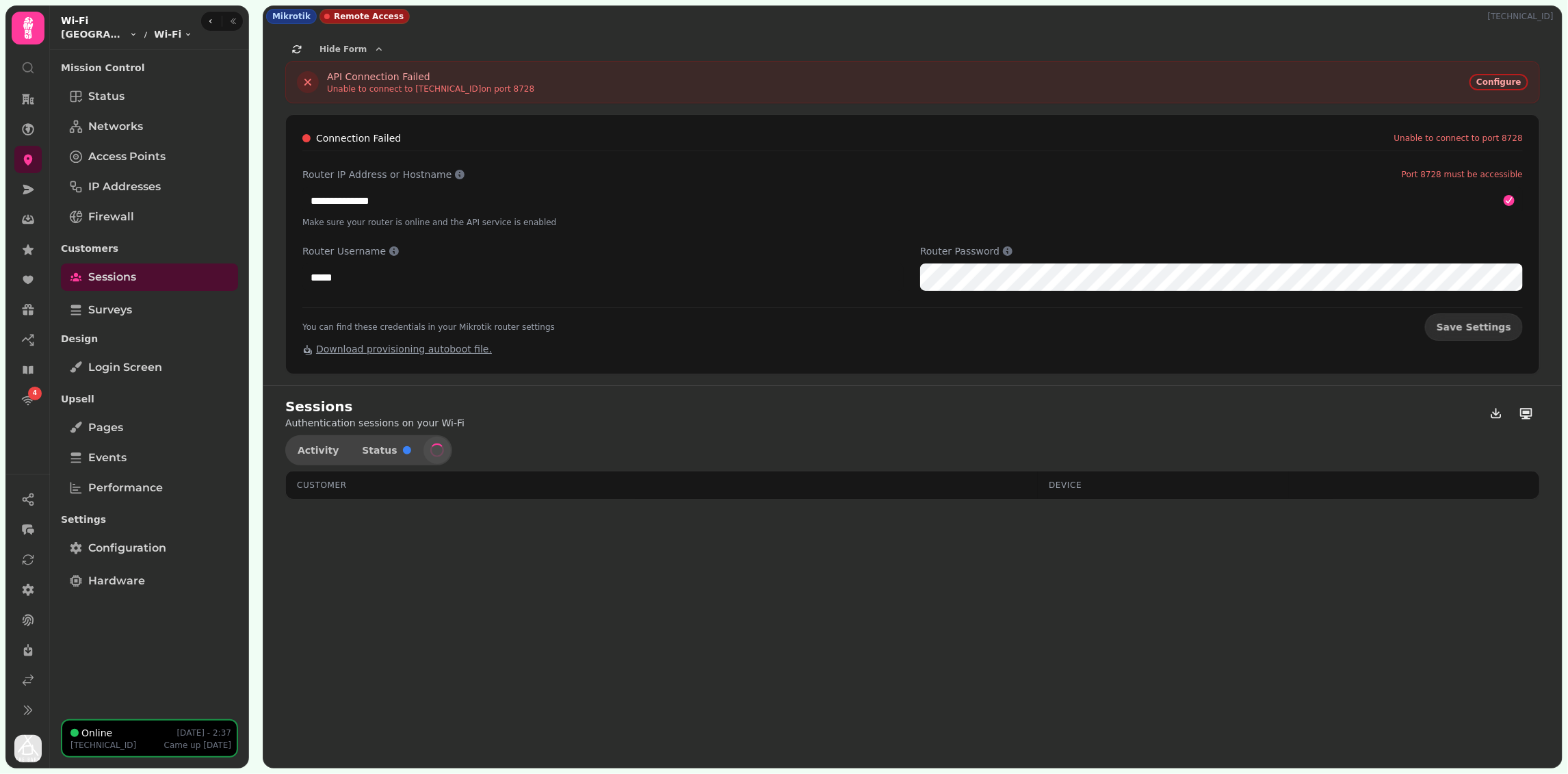
select select "**"
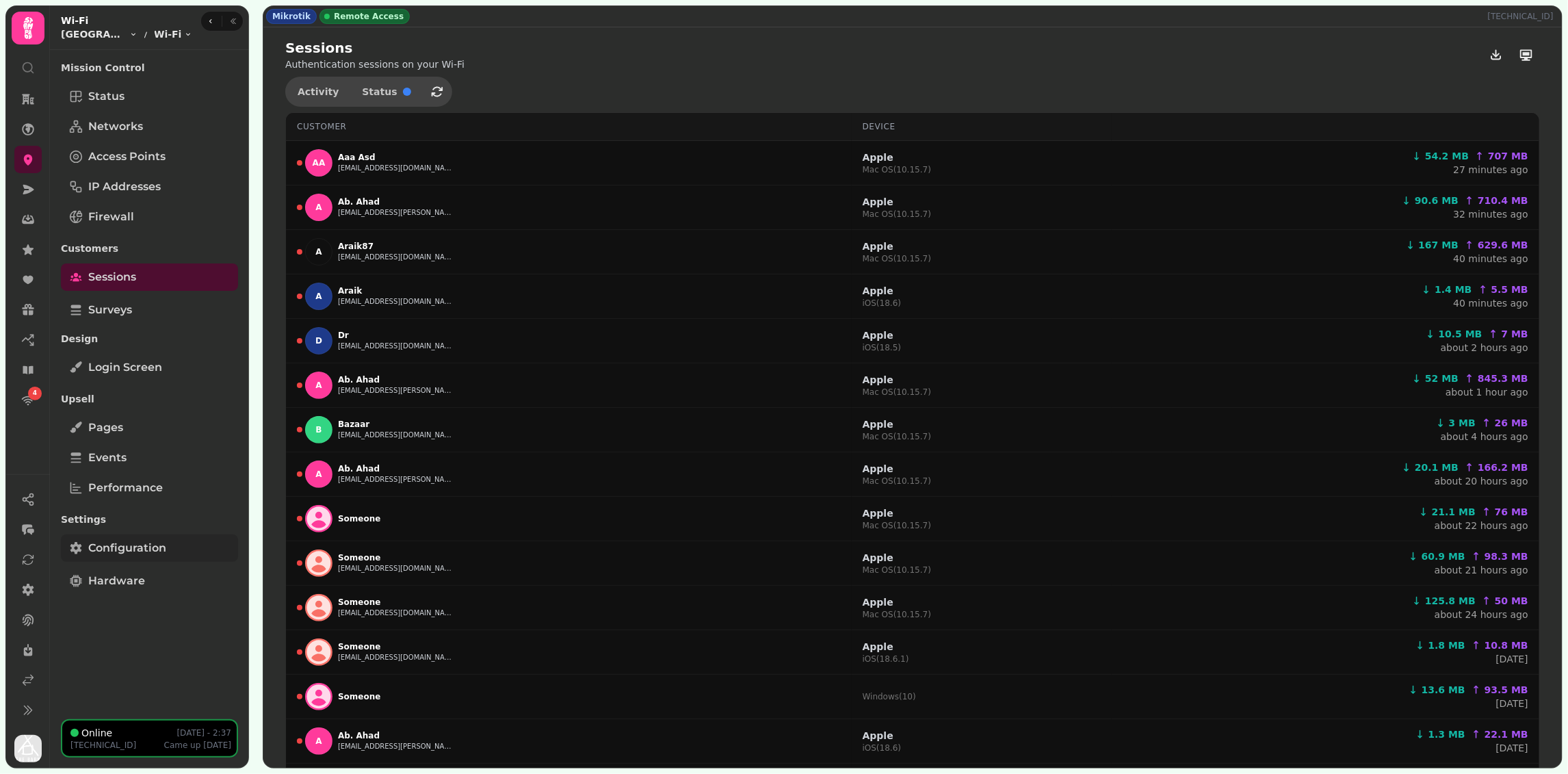
click at [166, 536] on link "Configuration" at bounding box center [149, 548] width 177 height 27
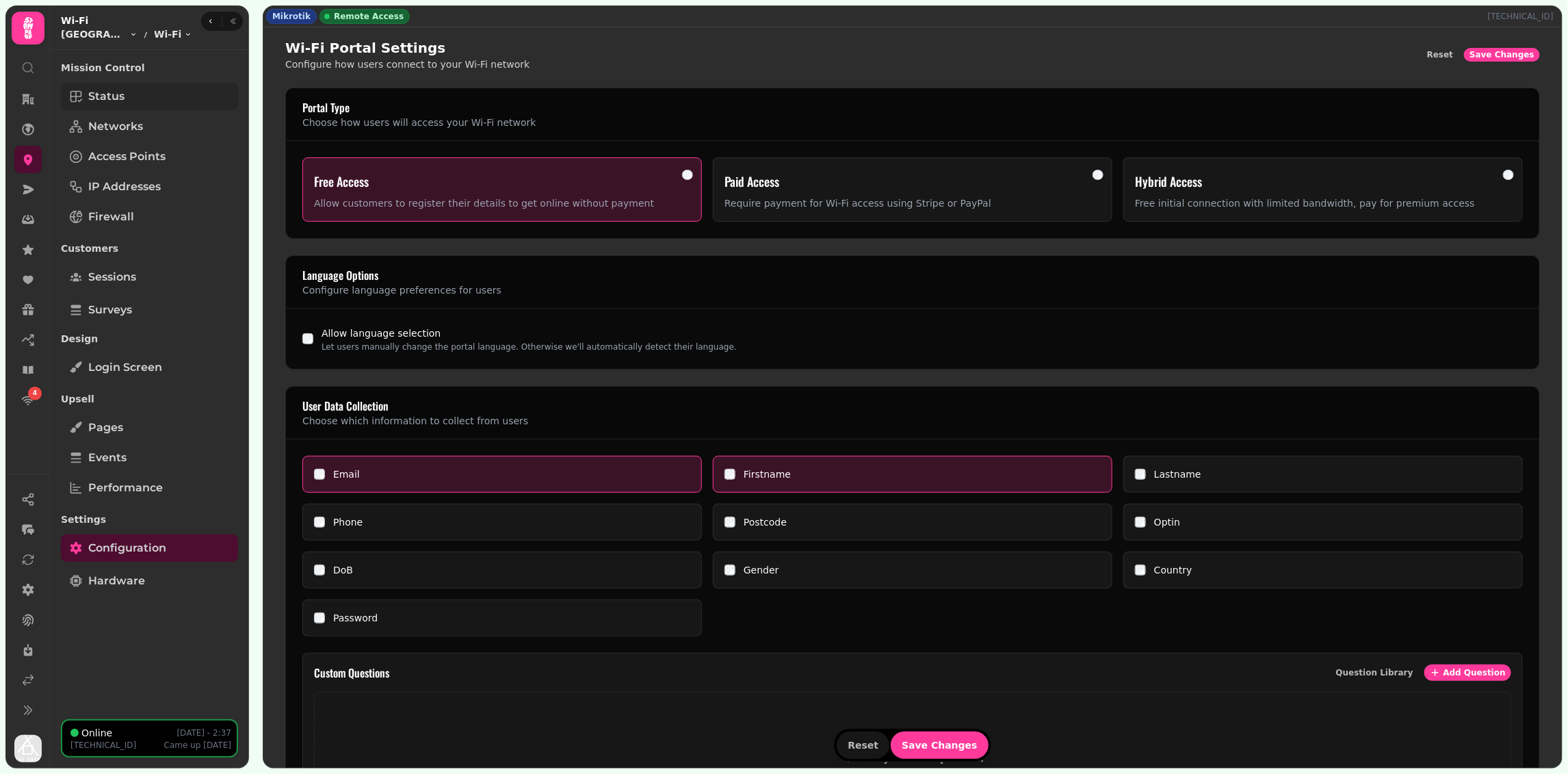
click at [123, 101] on span "Status" at bounding box center [107, 97] width 36 height 17
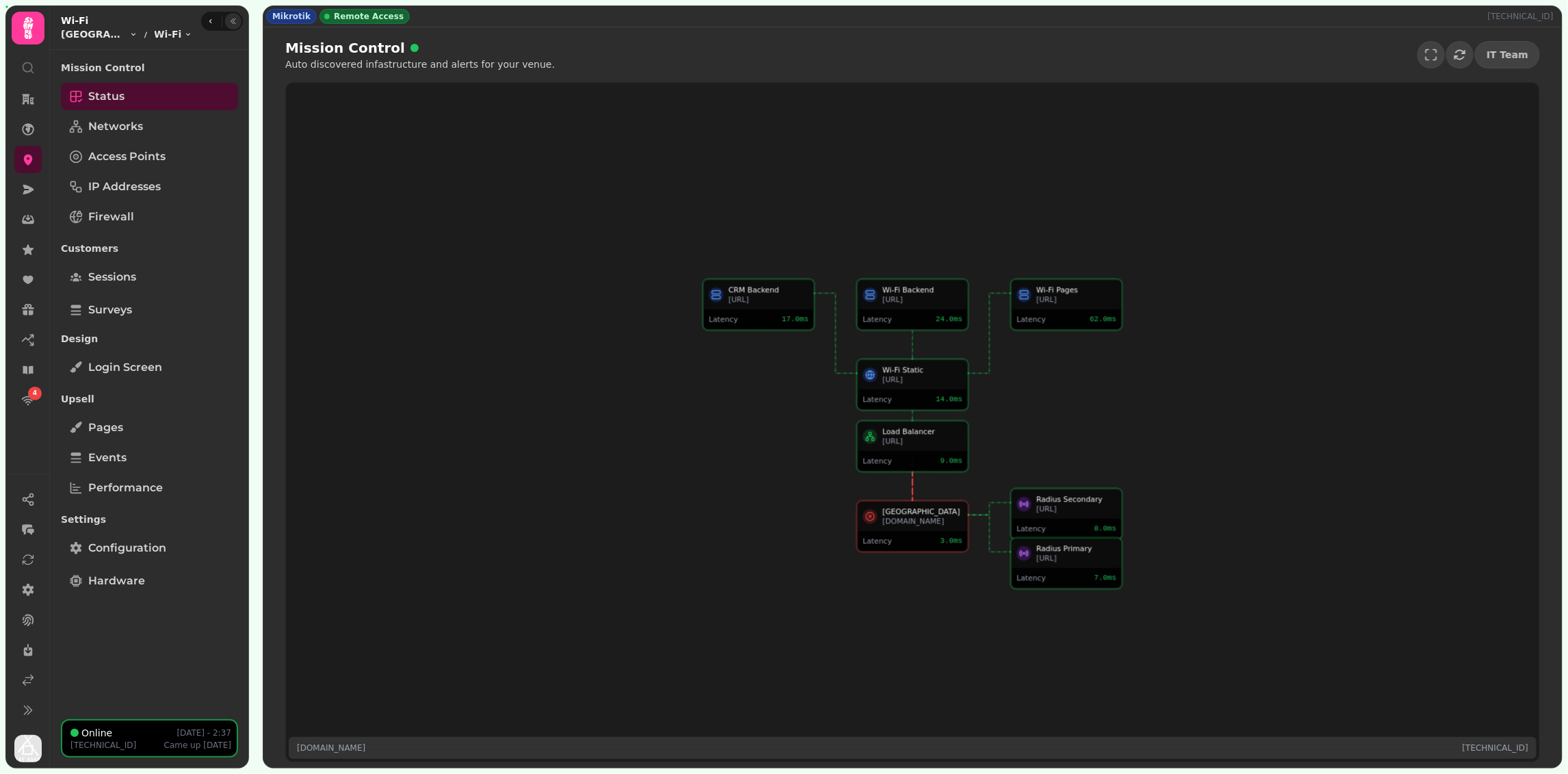
click at [233, 20] on icon "button" at bounding box center [234, 20] width 5 height 5
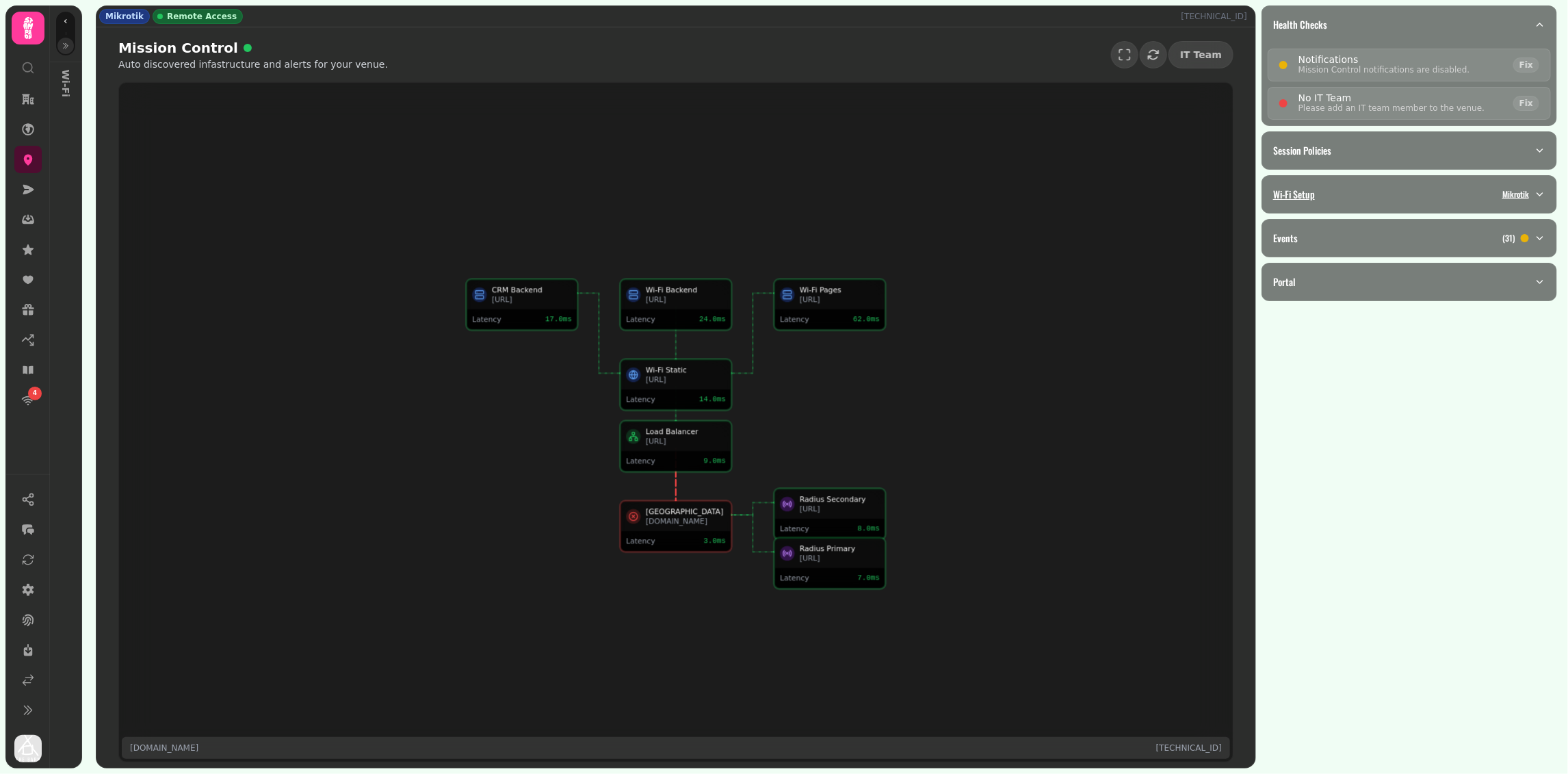
click at [1369, 202] on button "Wi-Fi Setup Mikrotik" at bounding box center [1409, 194] width 294 height 37
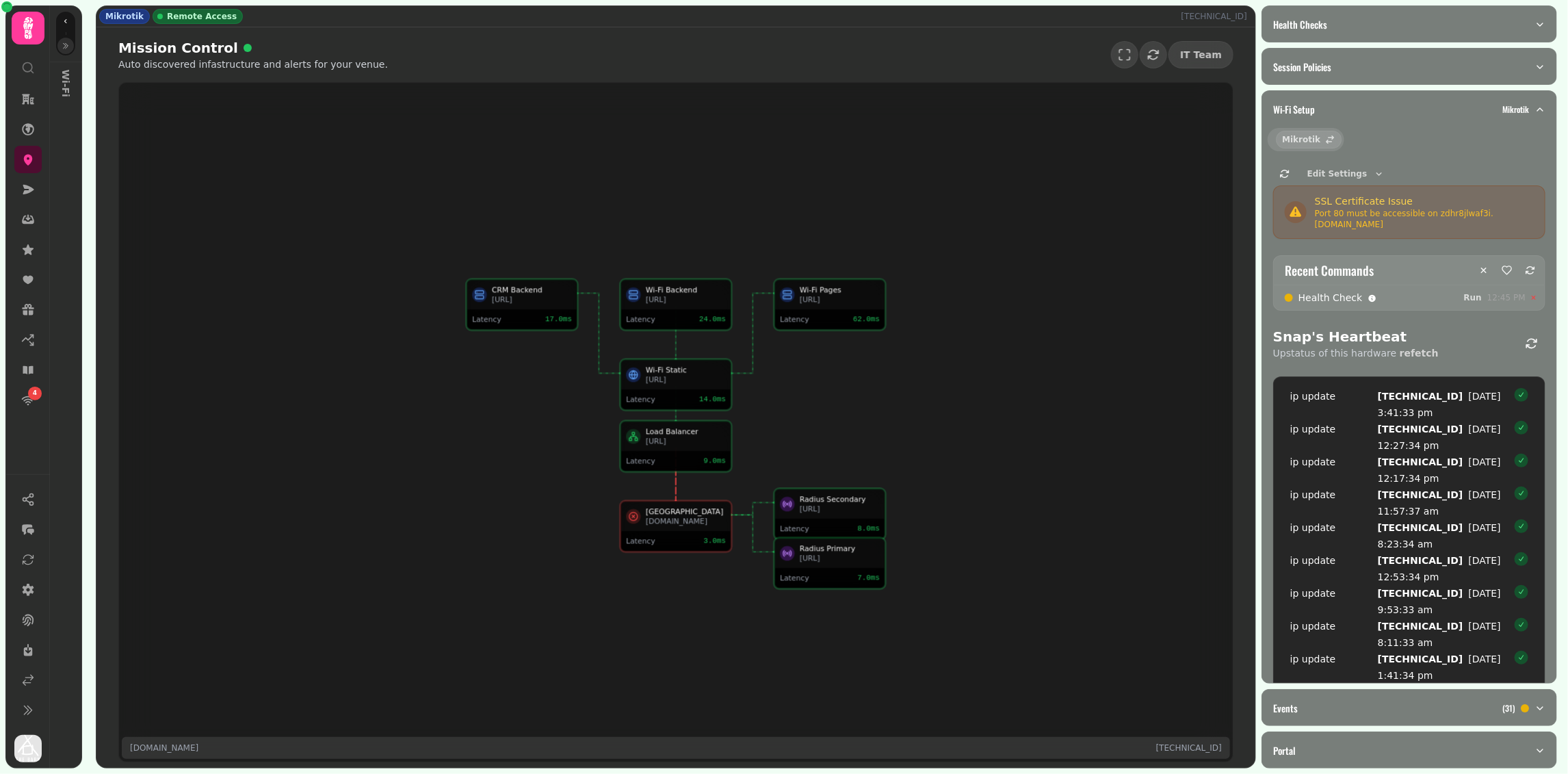
select select "**"
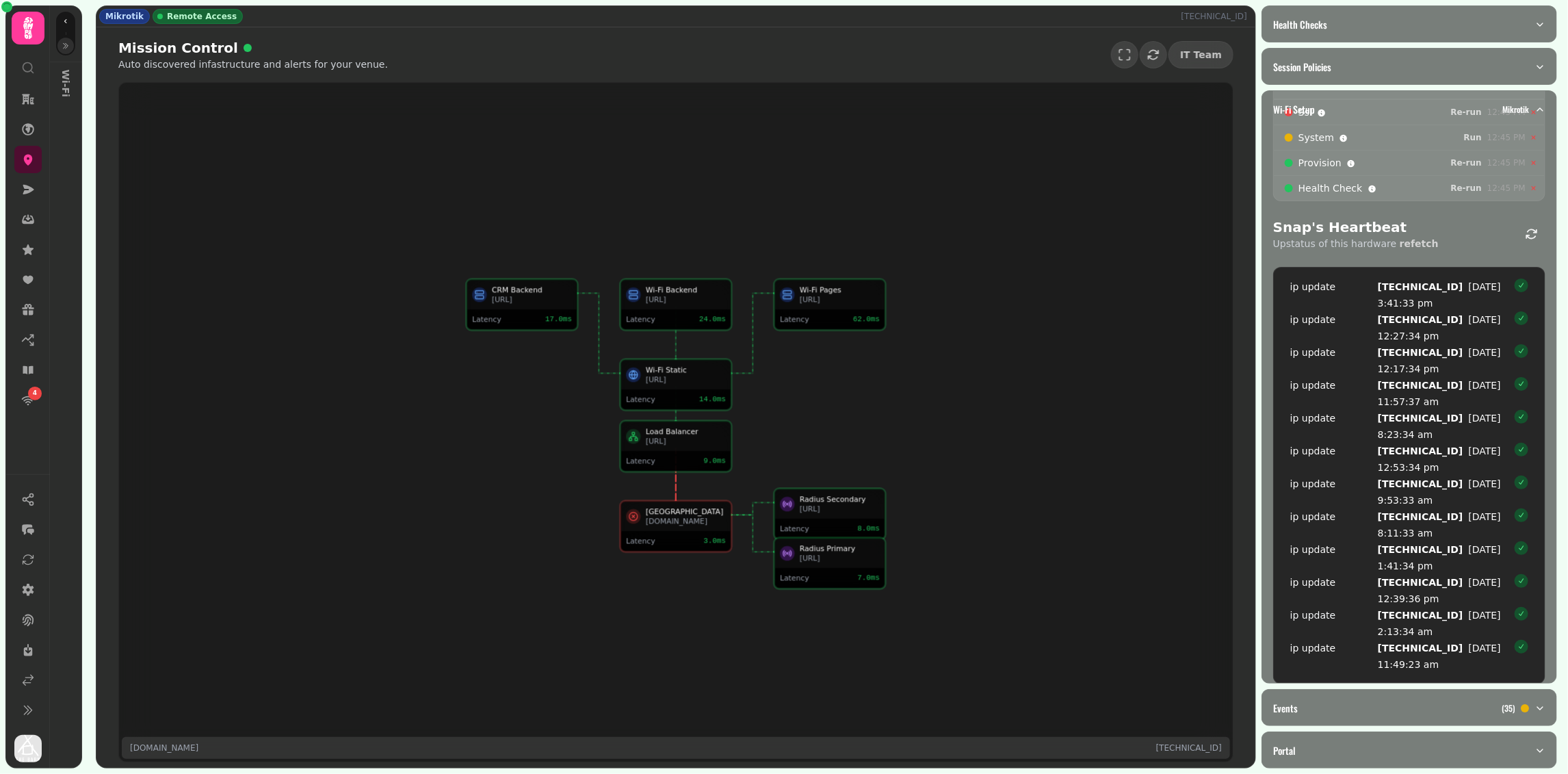
scroll to position [275, 0]
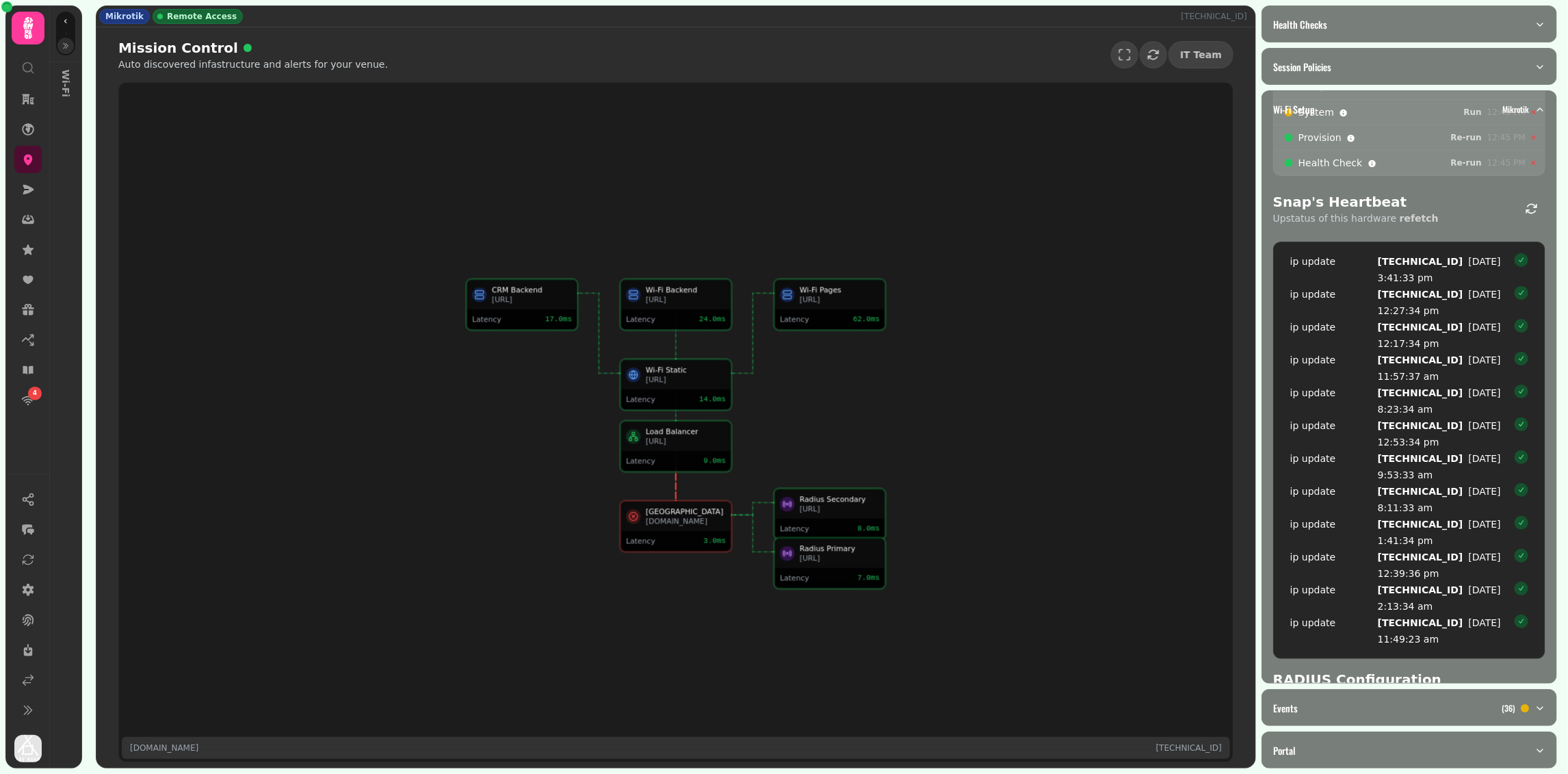
click at [67, 42] on icon "button" at bounding box center [65, 45] width 8 height 8
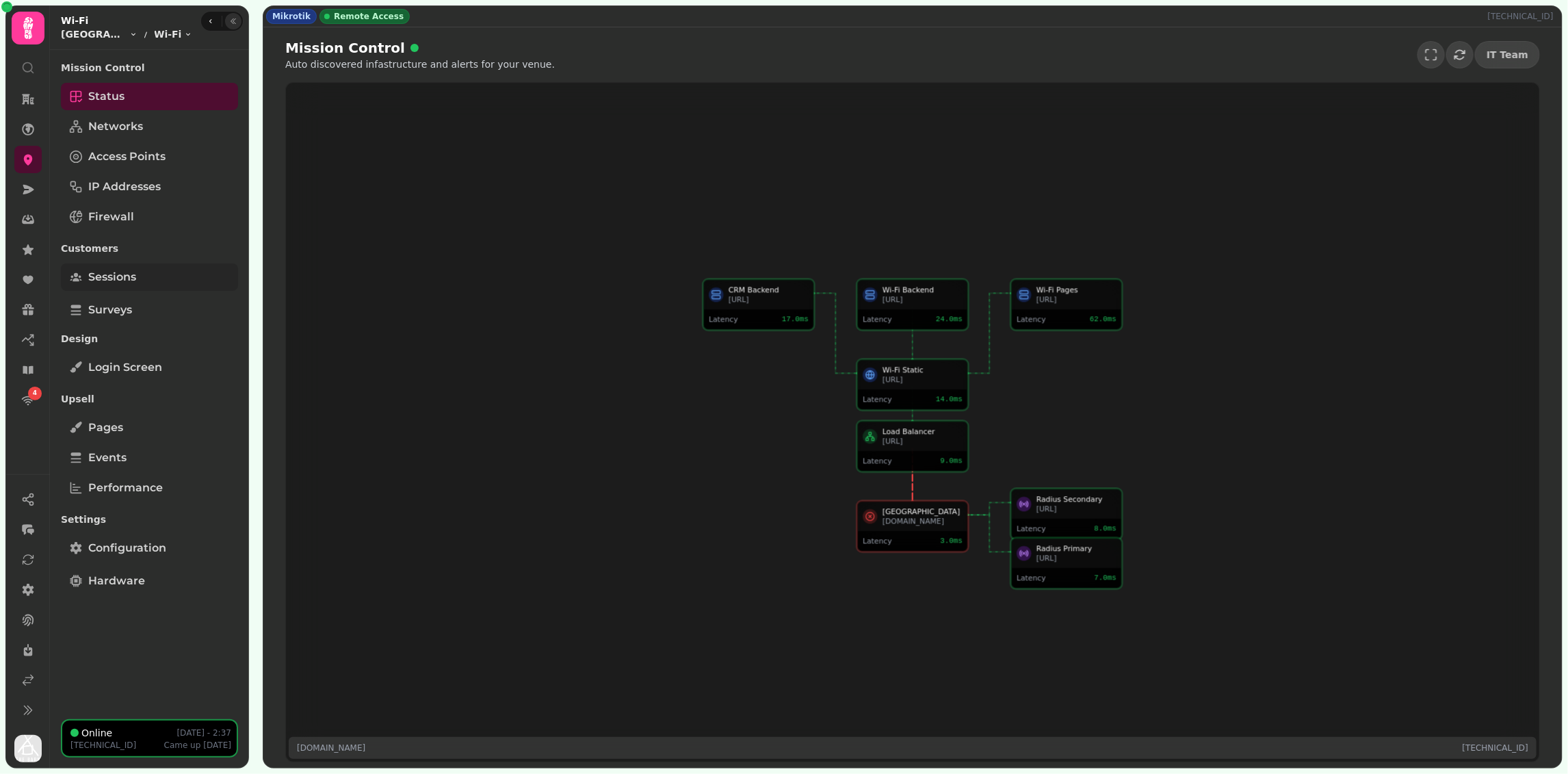
click at [140, 267] on link "Sessions" at bounding box center [149, 277] width 177 height 27
select select "**"
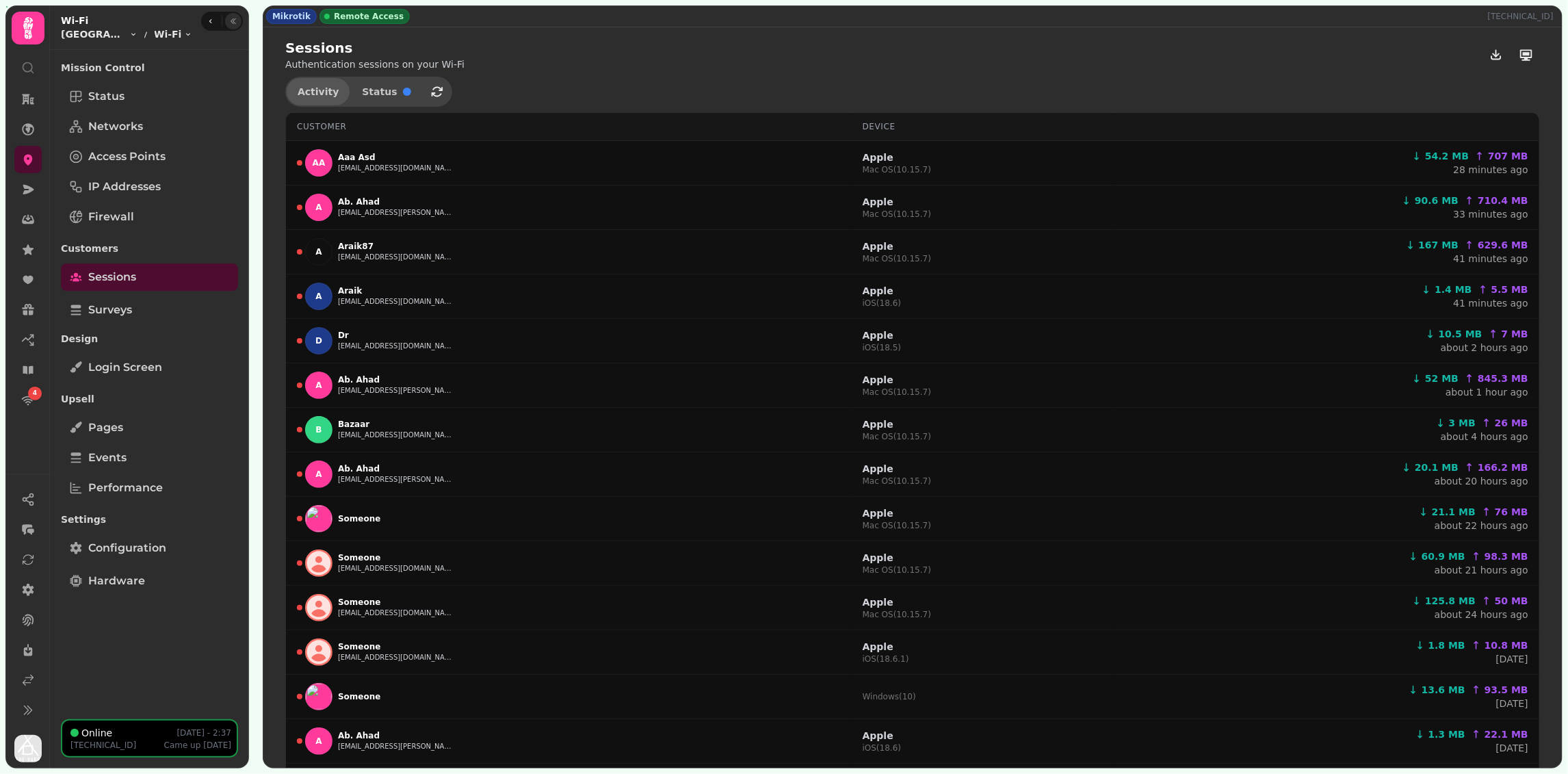
click at [332, 82] on button "Activity" at bounding box center [318, 92] width 63 height 27
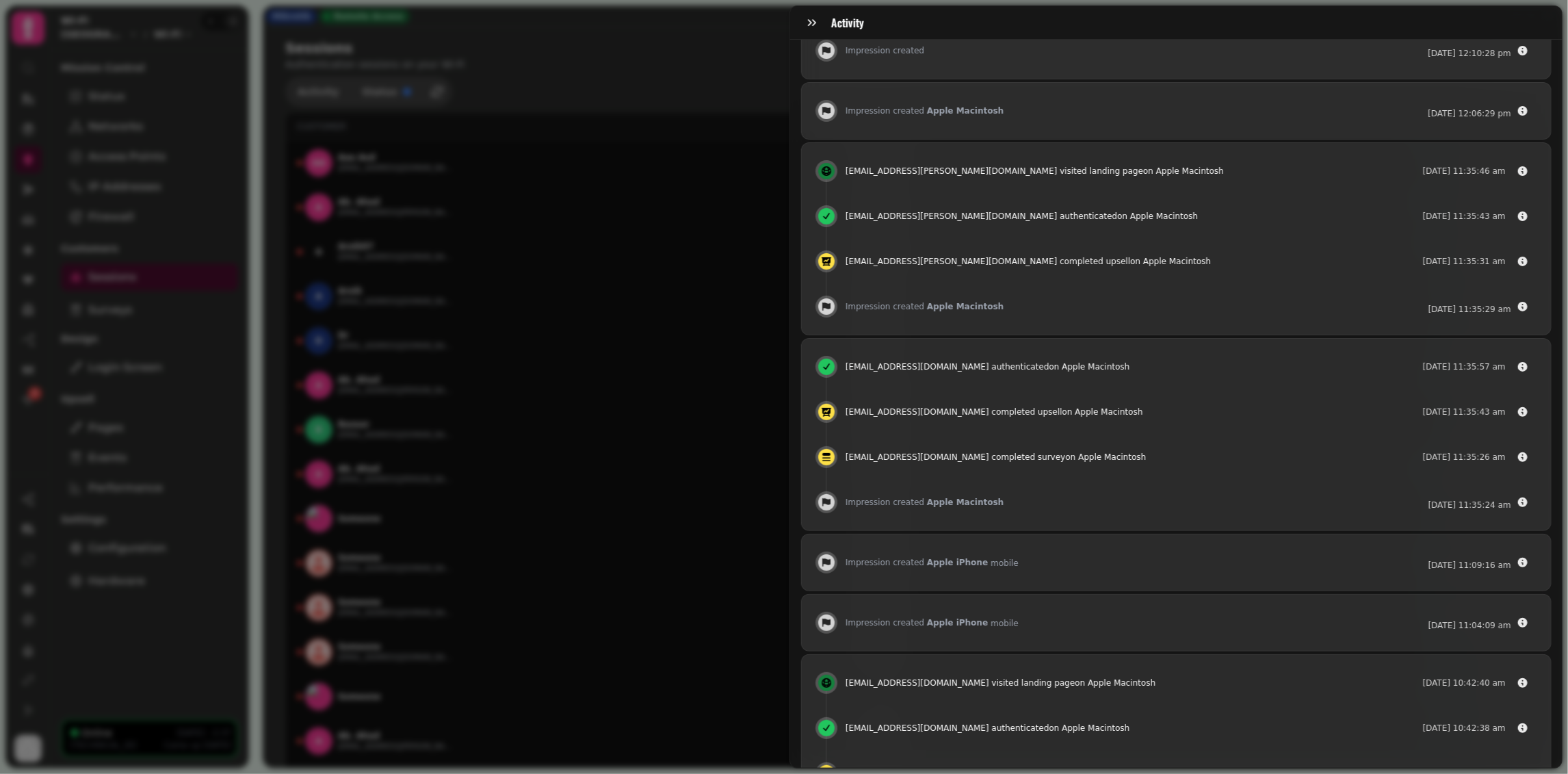
scroll to position [72, 0]
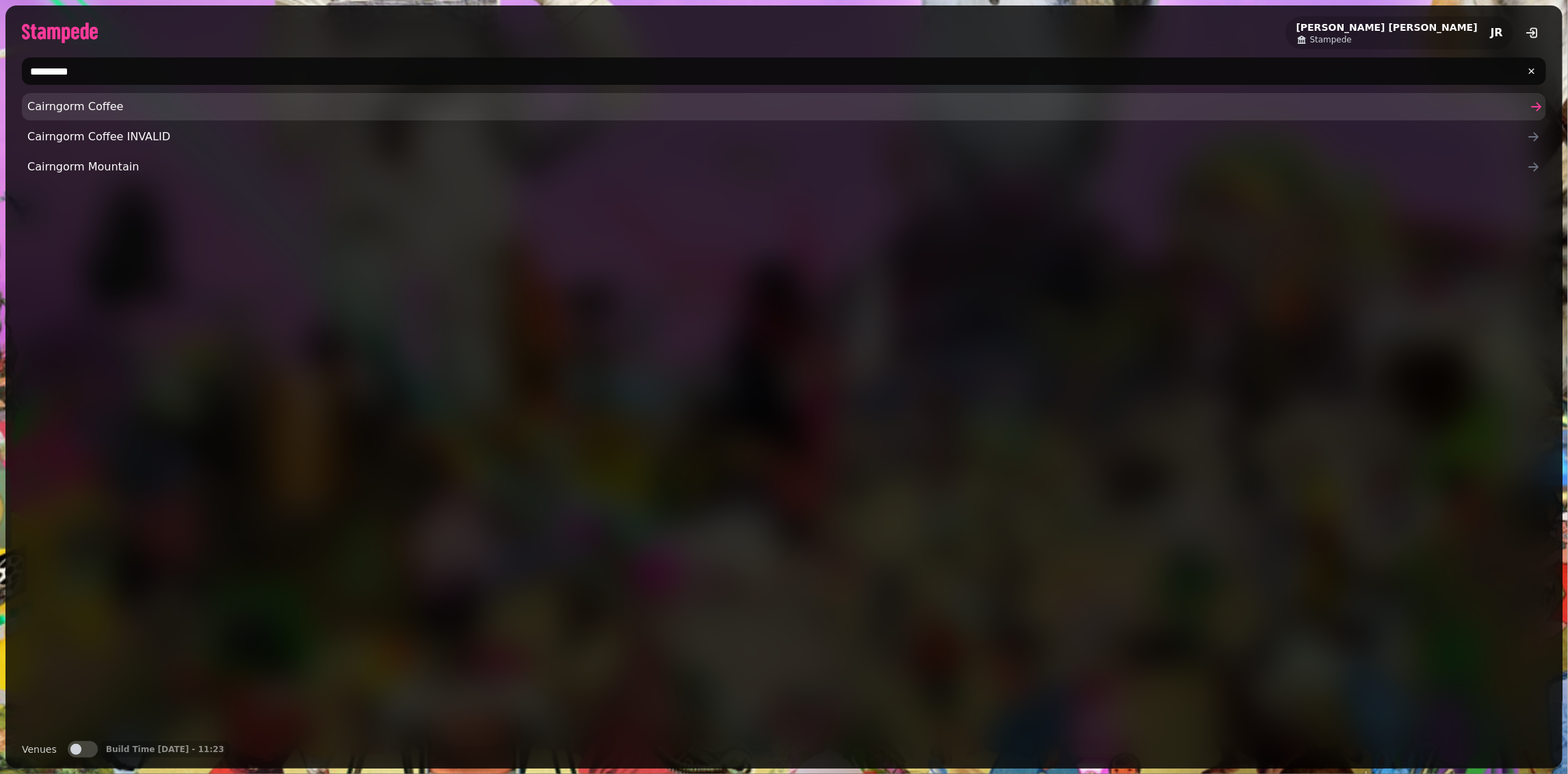
type input "*********"
click at [63, 111] on span "Cairngorm Coffee" at bounding box center [777, 107] width 1500 height 17
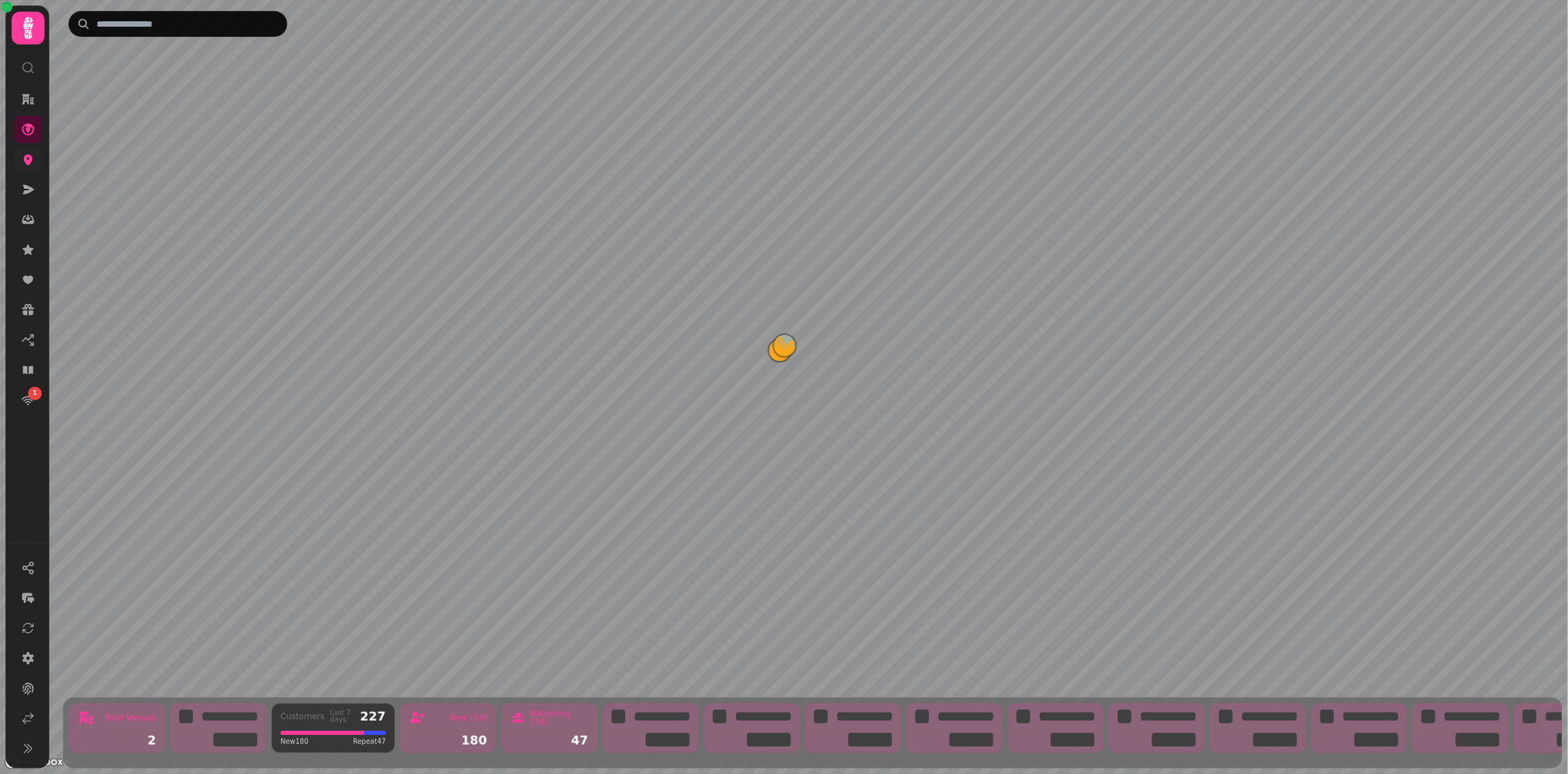
click at [37, 163] on link at bounding box center [28, 160] width 27 height 27
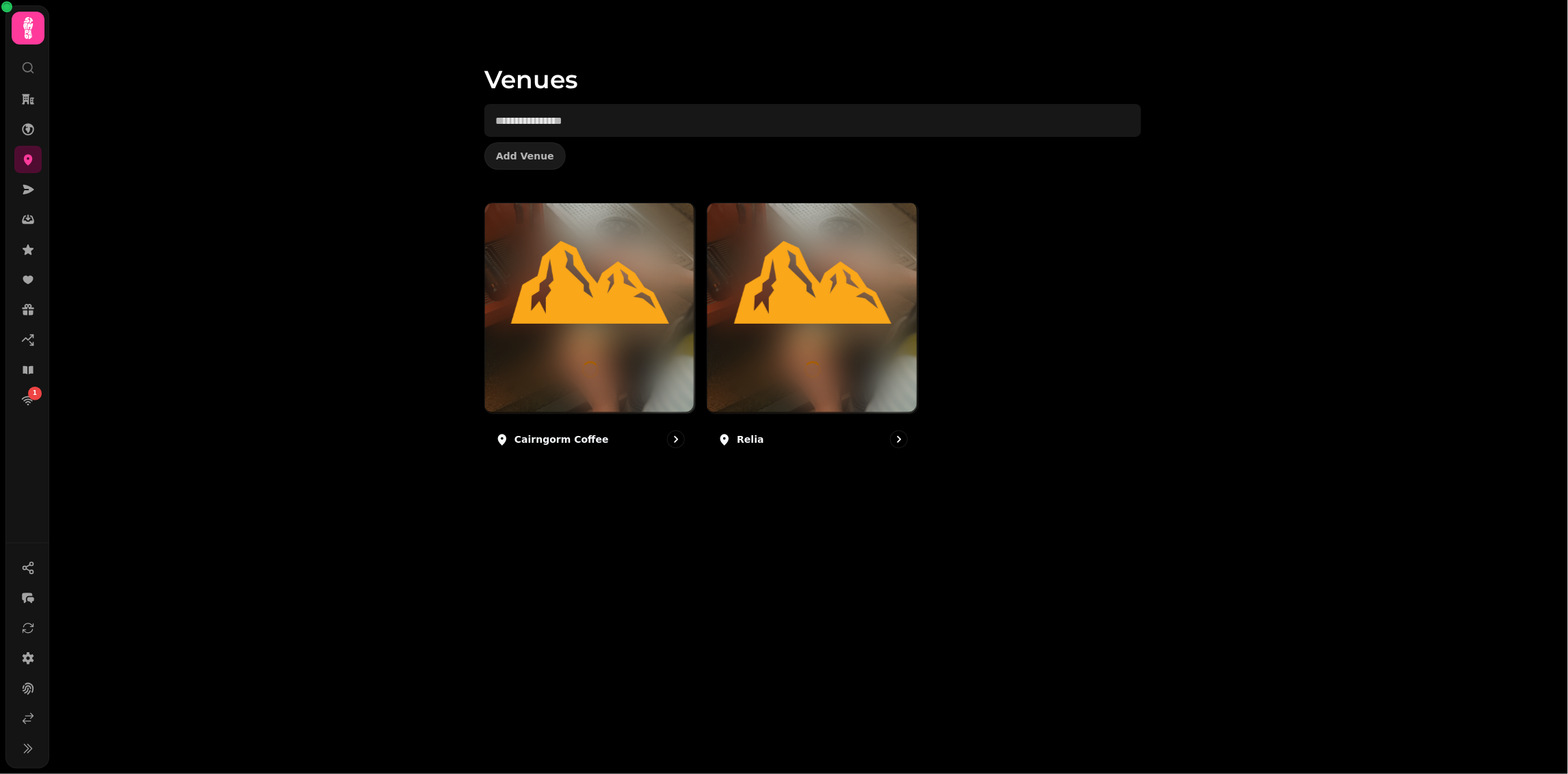
click at [1178, 372] on div "Venues Add Venue [GEOGRAPHIC_DATA] Coffee Relia" at bounding box center [809, 387] width 1519 height 774
click at [1079, 340] on div "Cairngorm Coffee Relia" at bounding box center [812, 331] width 657 height 256
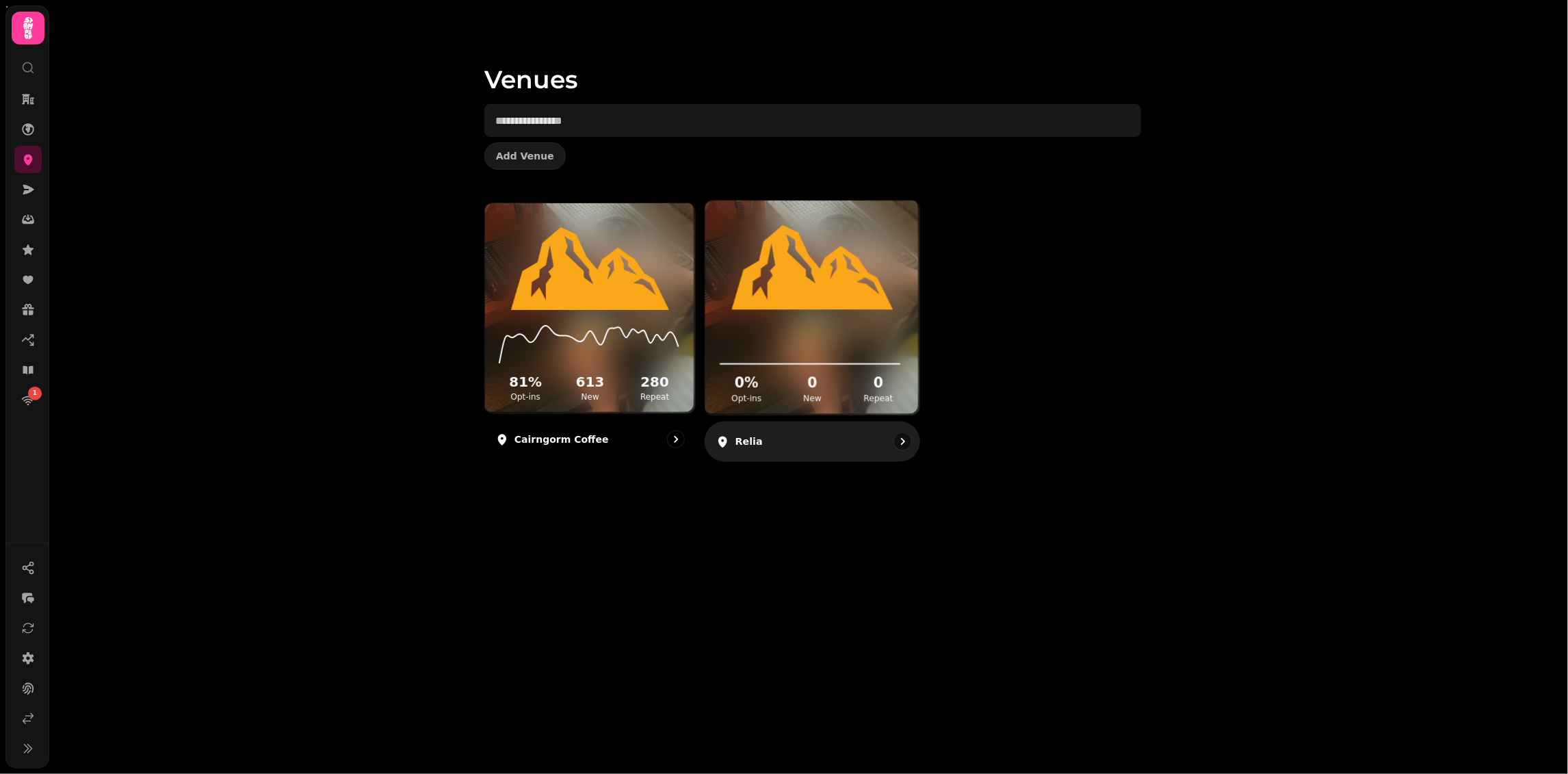
click at [918, 343] on div "0 % Opt-ins 0 New 0 Repeat" at bounding box center [812, 363] width 214 height 104
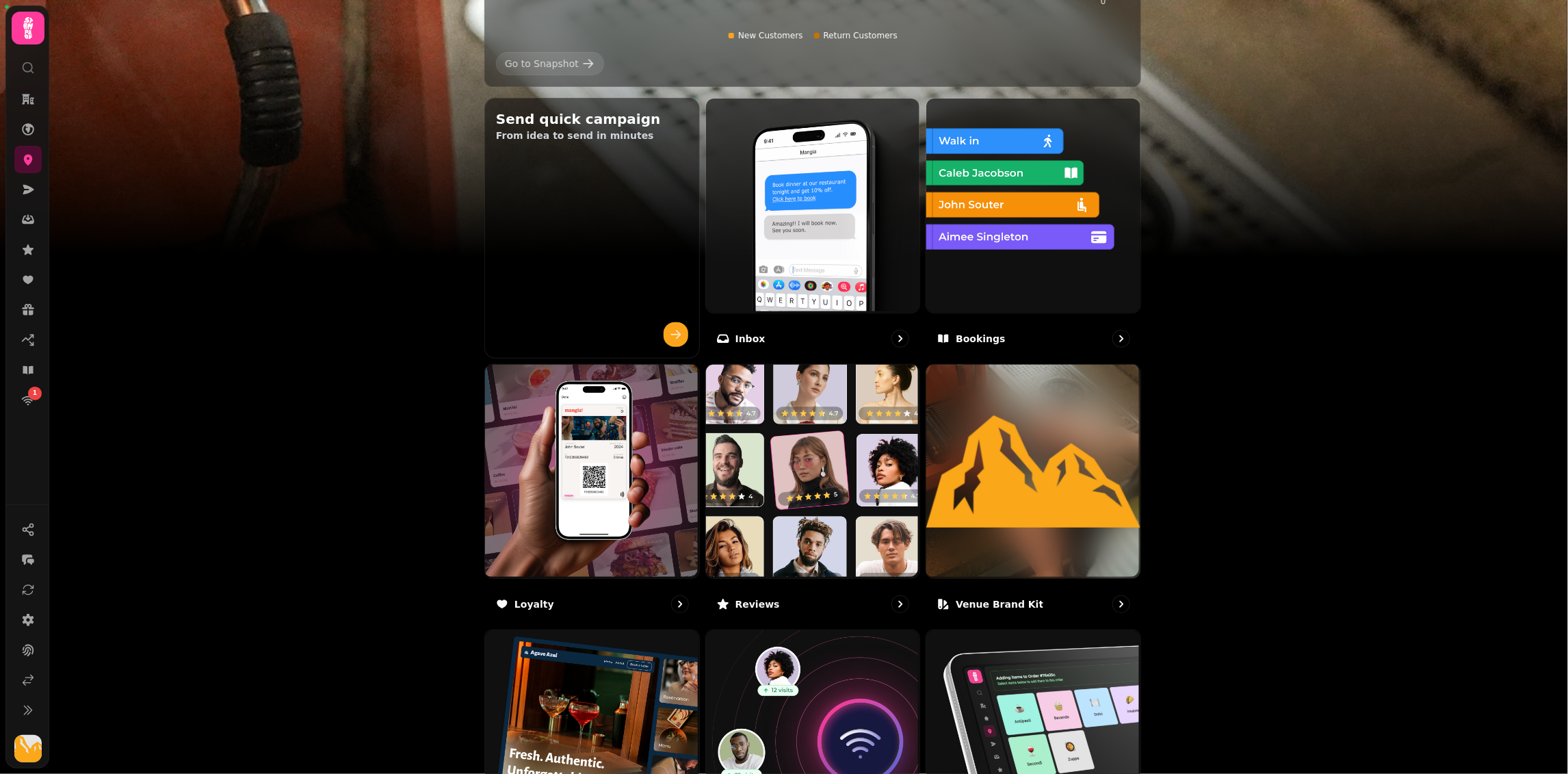
scroll to position [611, 0]
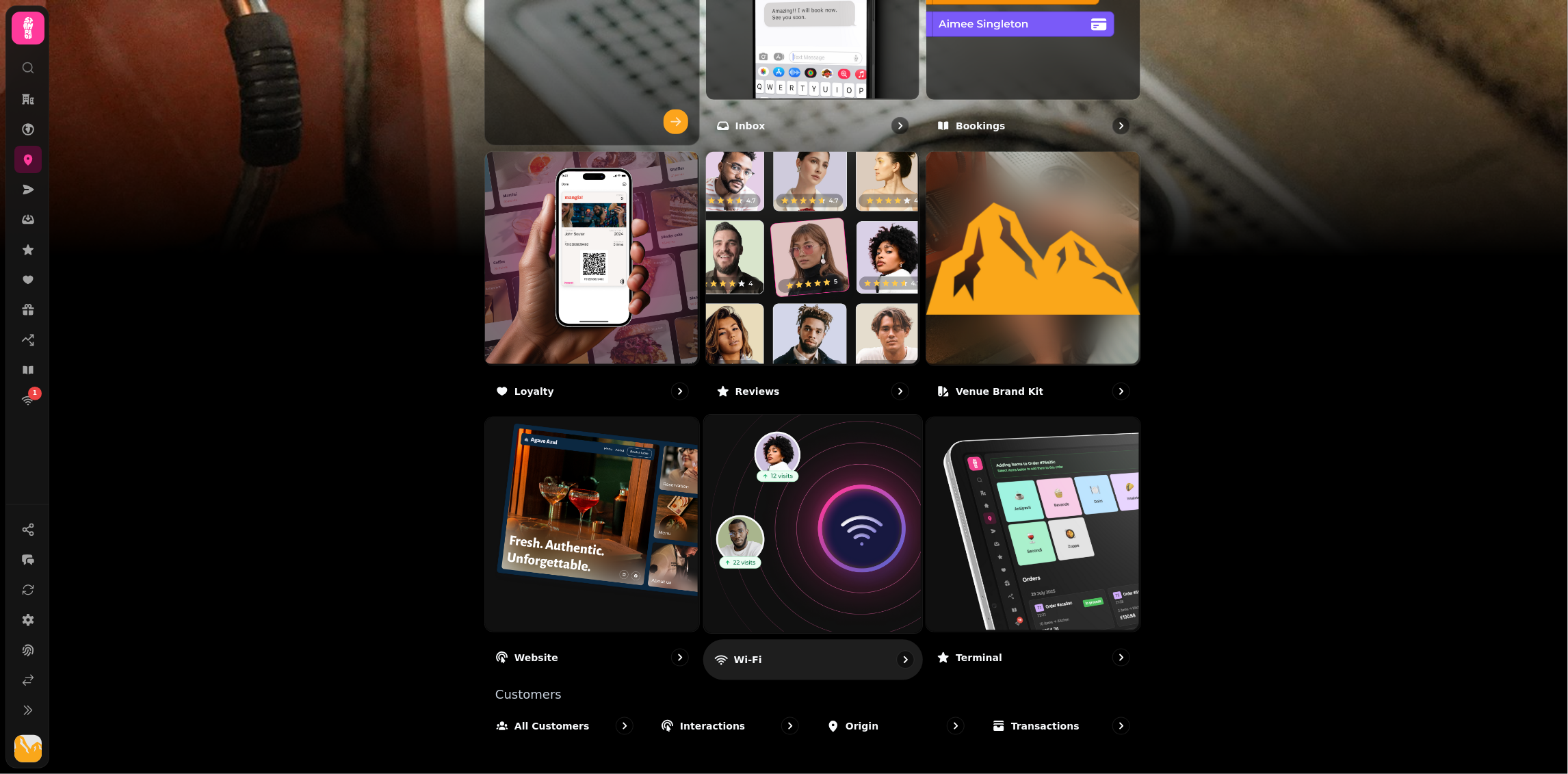
click at [789, 508] on img at bounding box center [811, 523] width 219 height 219
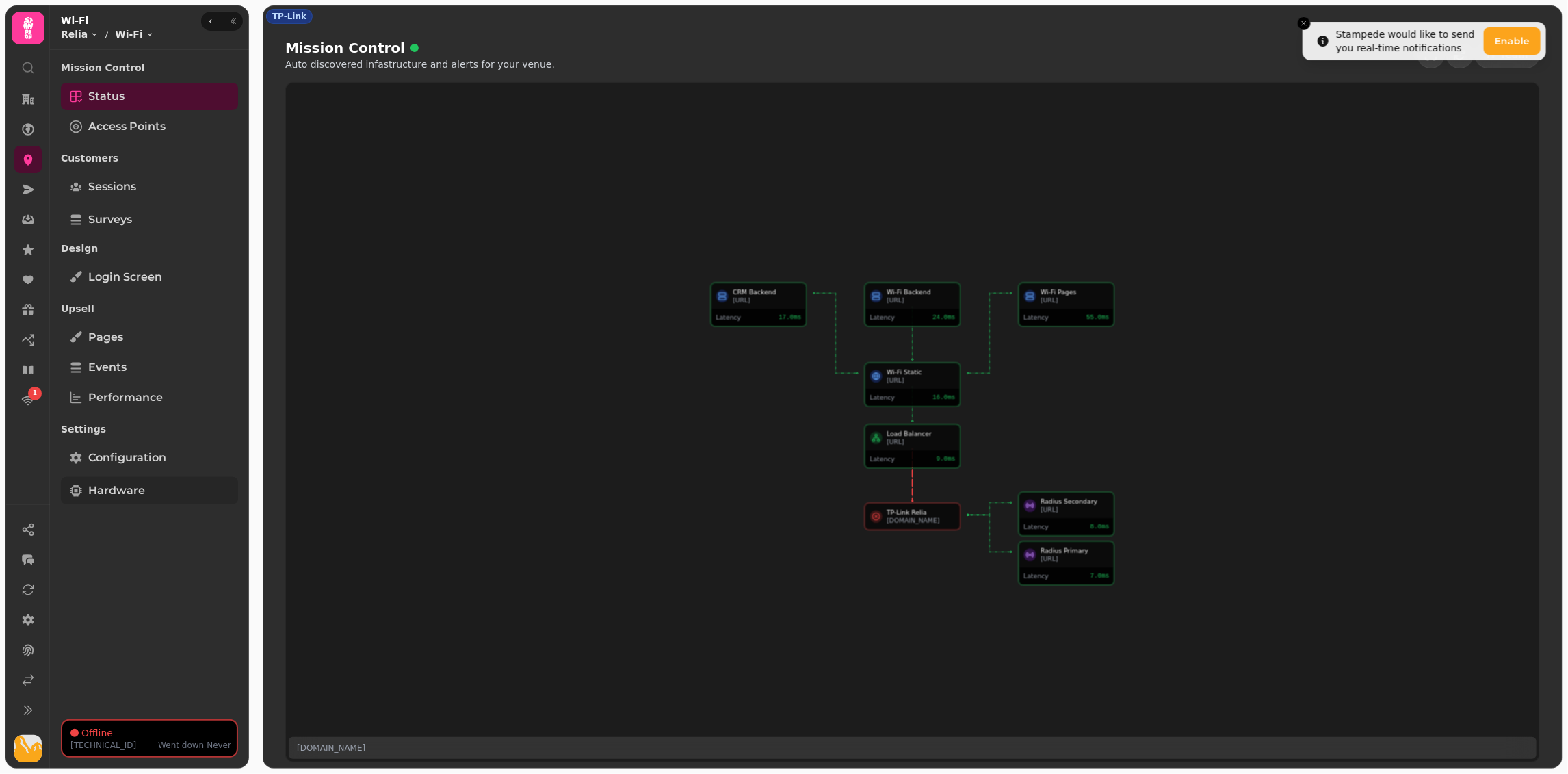
click at [146, 486] on link "Hardware" at bounding box center [149, 490] width 177 height 27
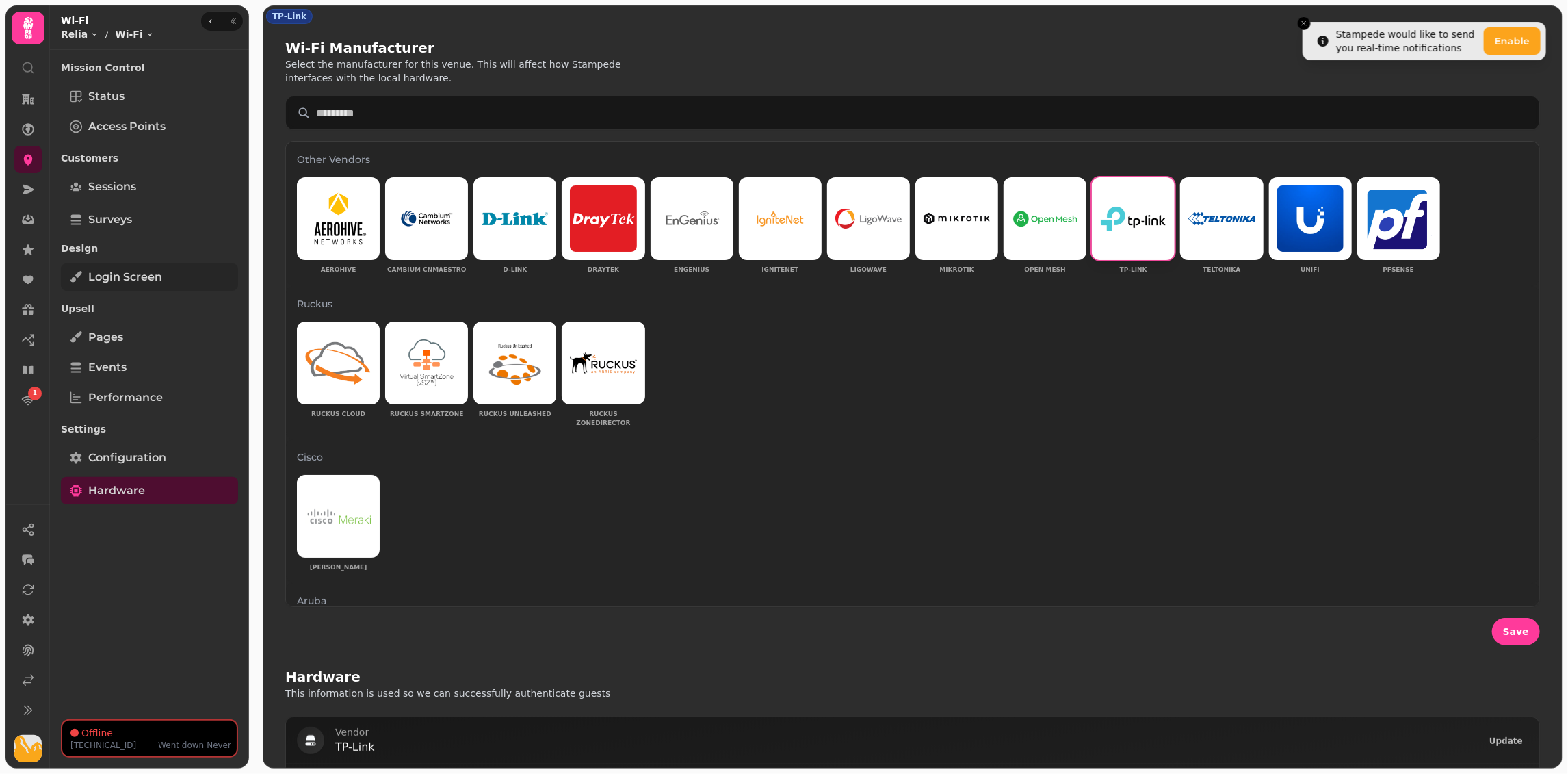
click at [137, 285] on link "Login screen" at bounding box center [149, 277] width 177 height 27
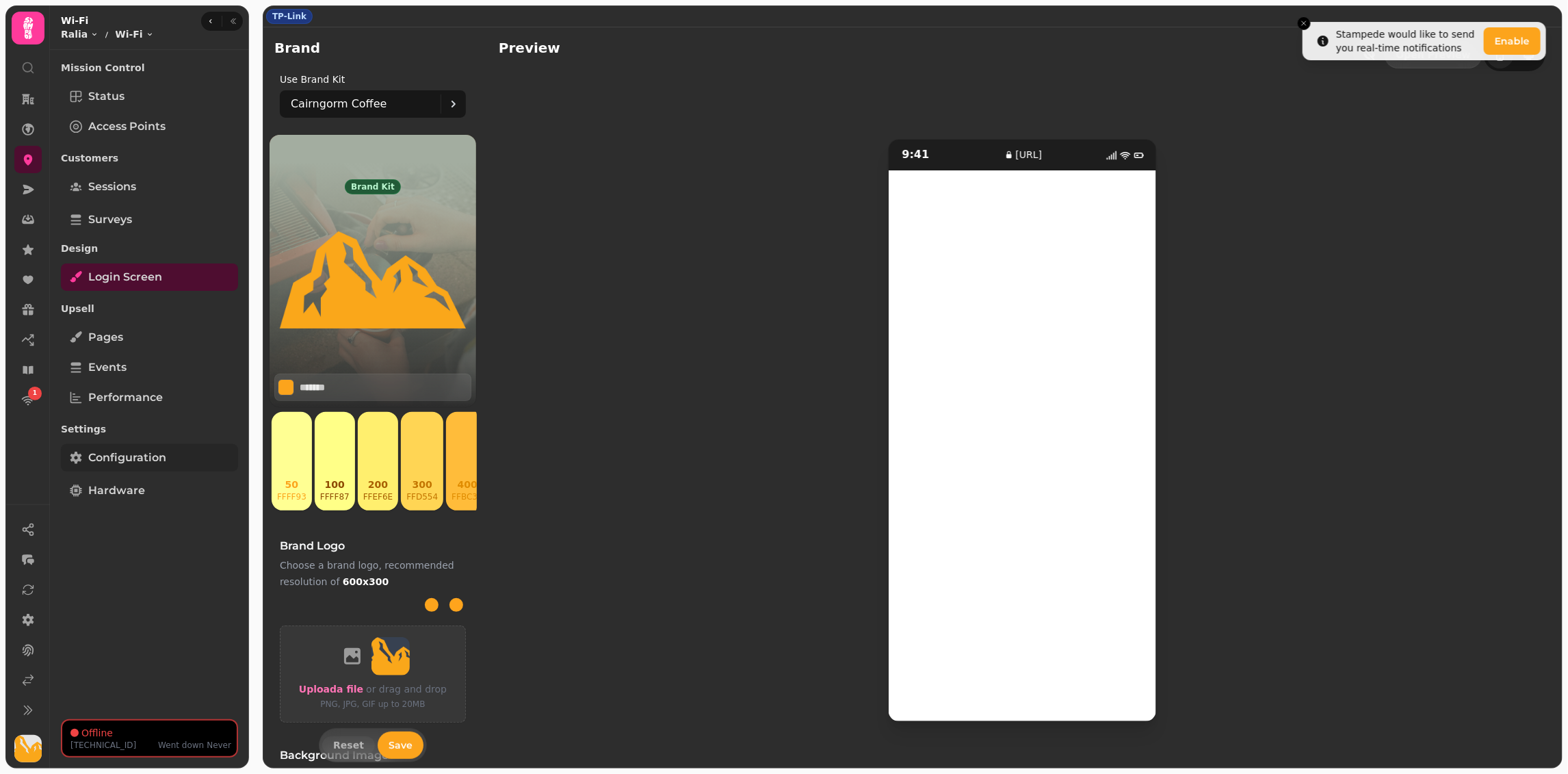
click at [126, 449] on span "Configuration" at bounding box center [127, 458] width 78 height 17
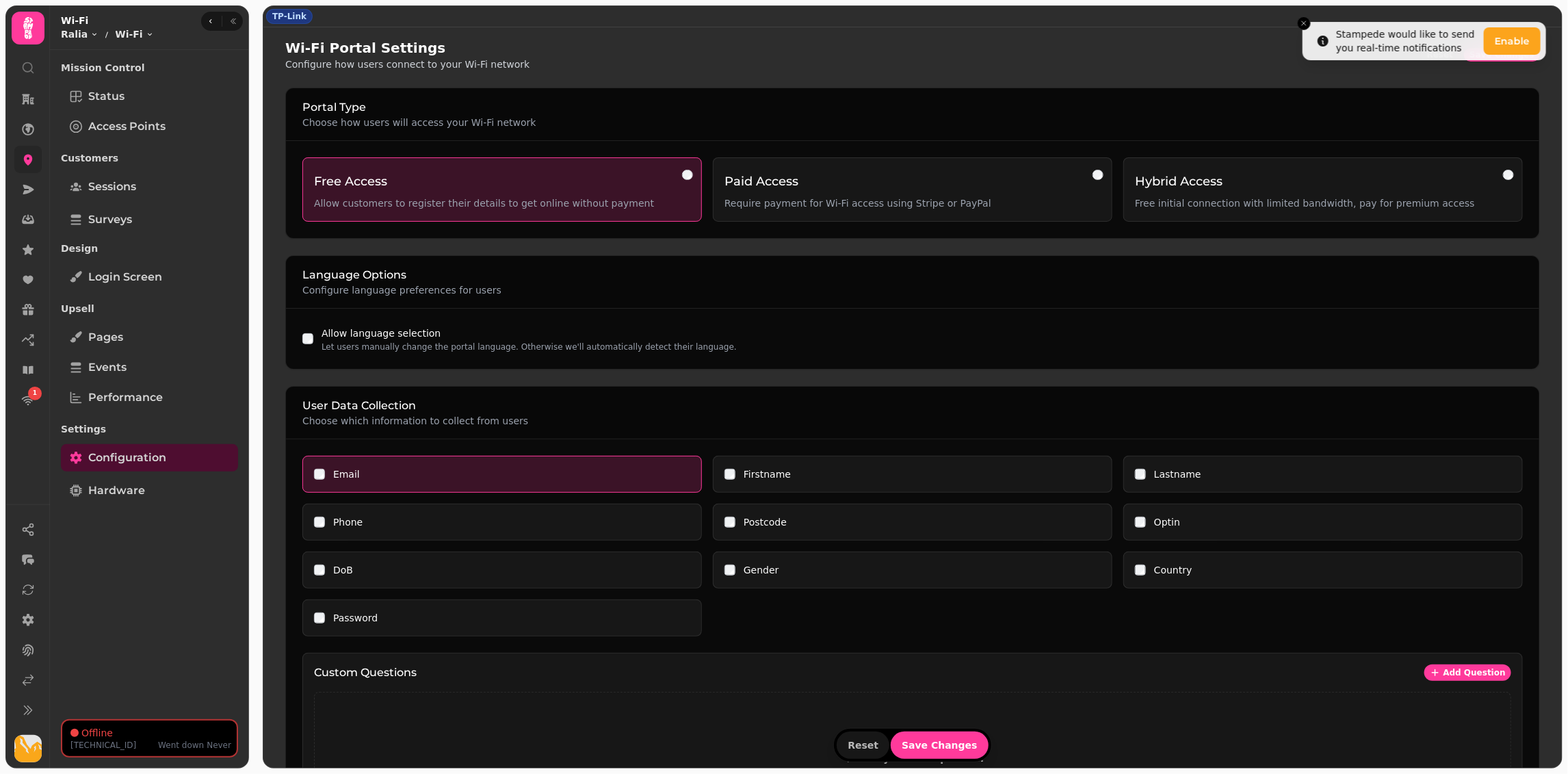
click at [16, 156] on link at bounding box center [28, 160] width 27 height 27
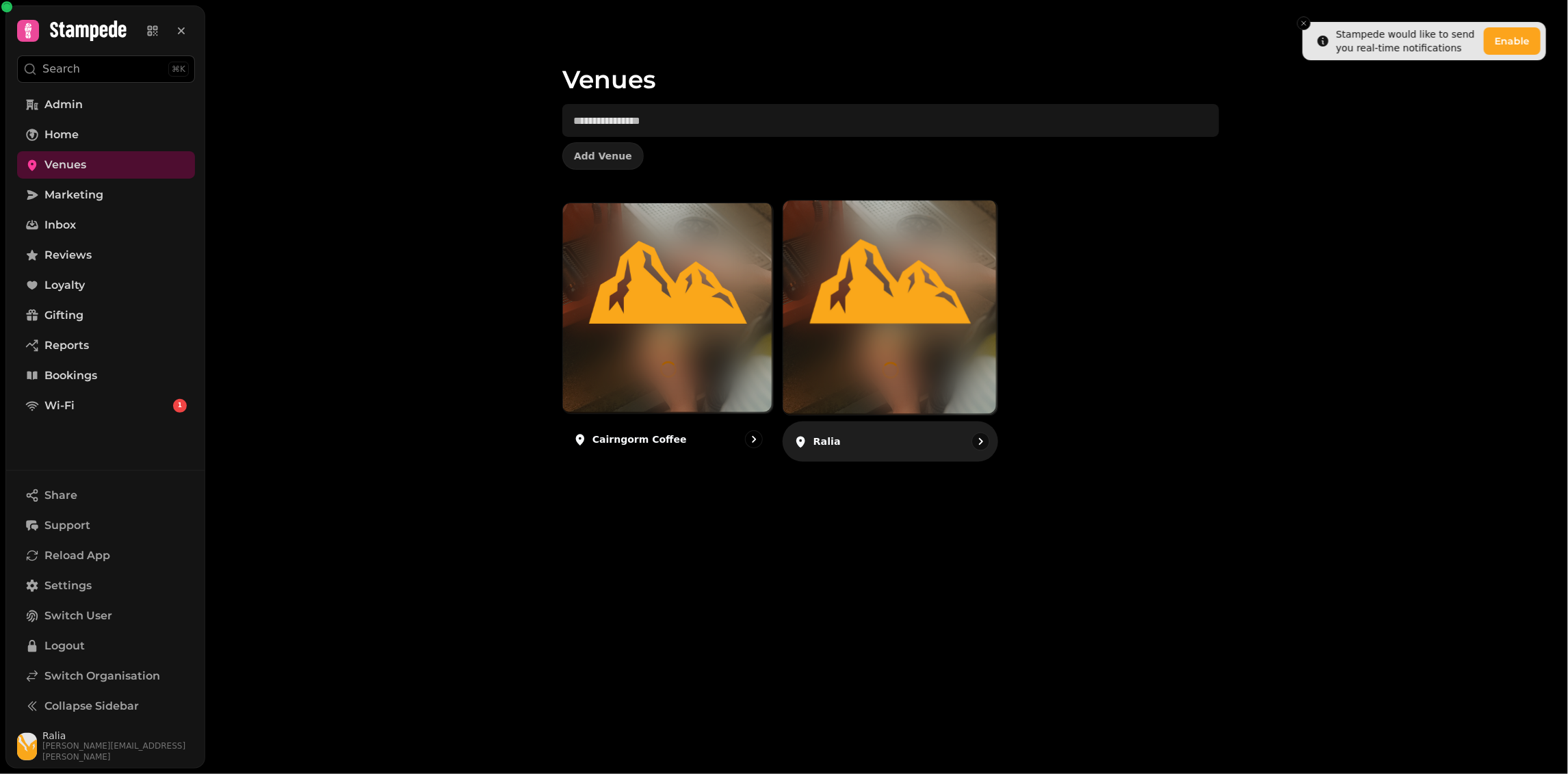
click at [948, 302] on img at bounding box center [890, 281] width 161 height 89
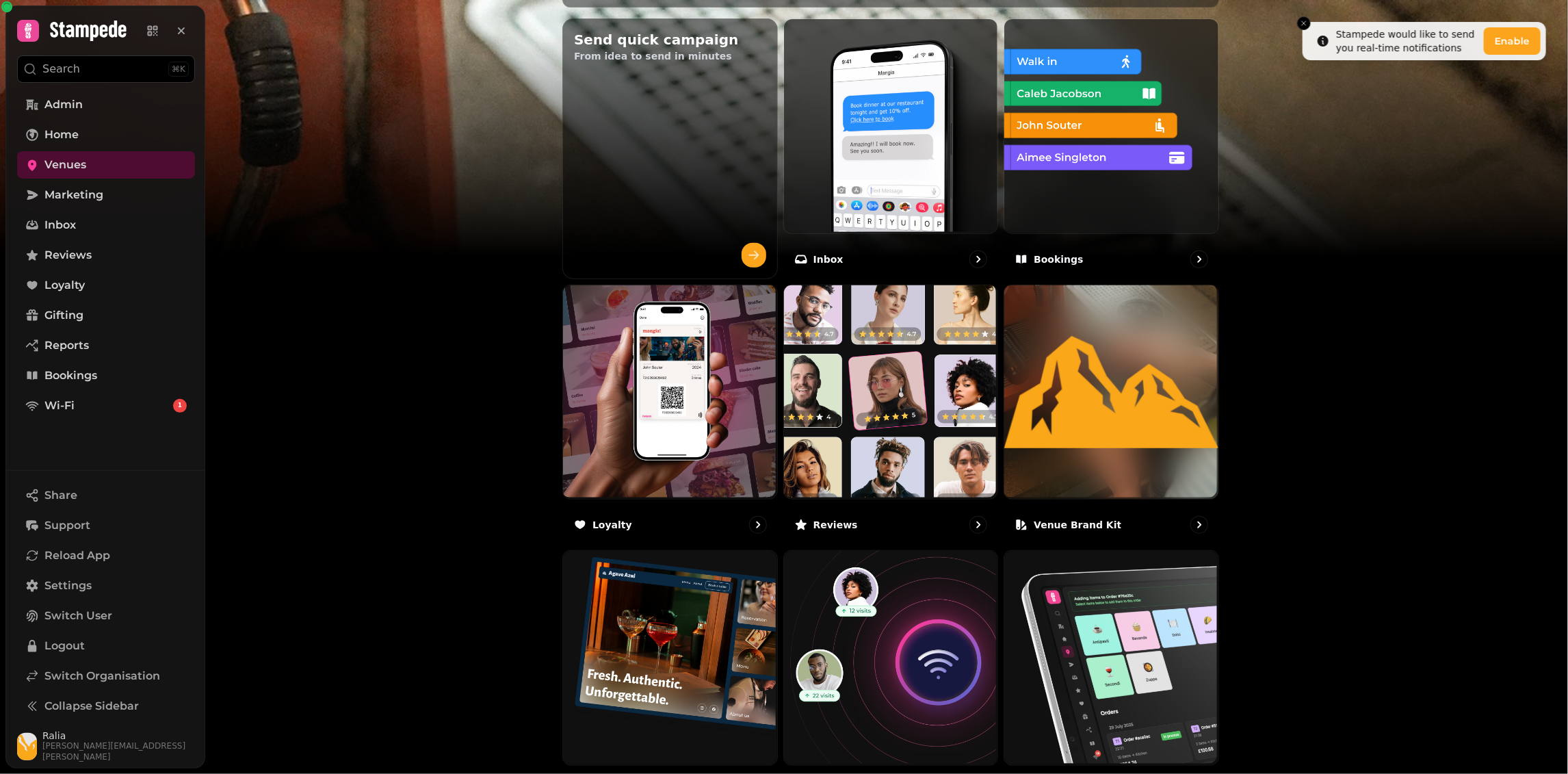
scroll to position [611, 0]
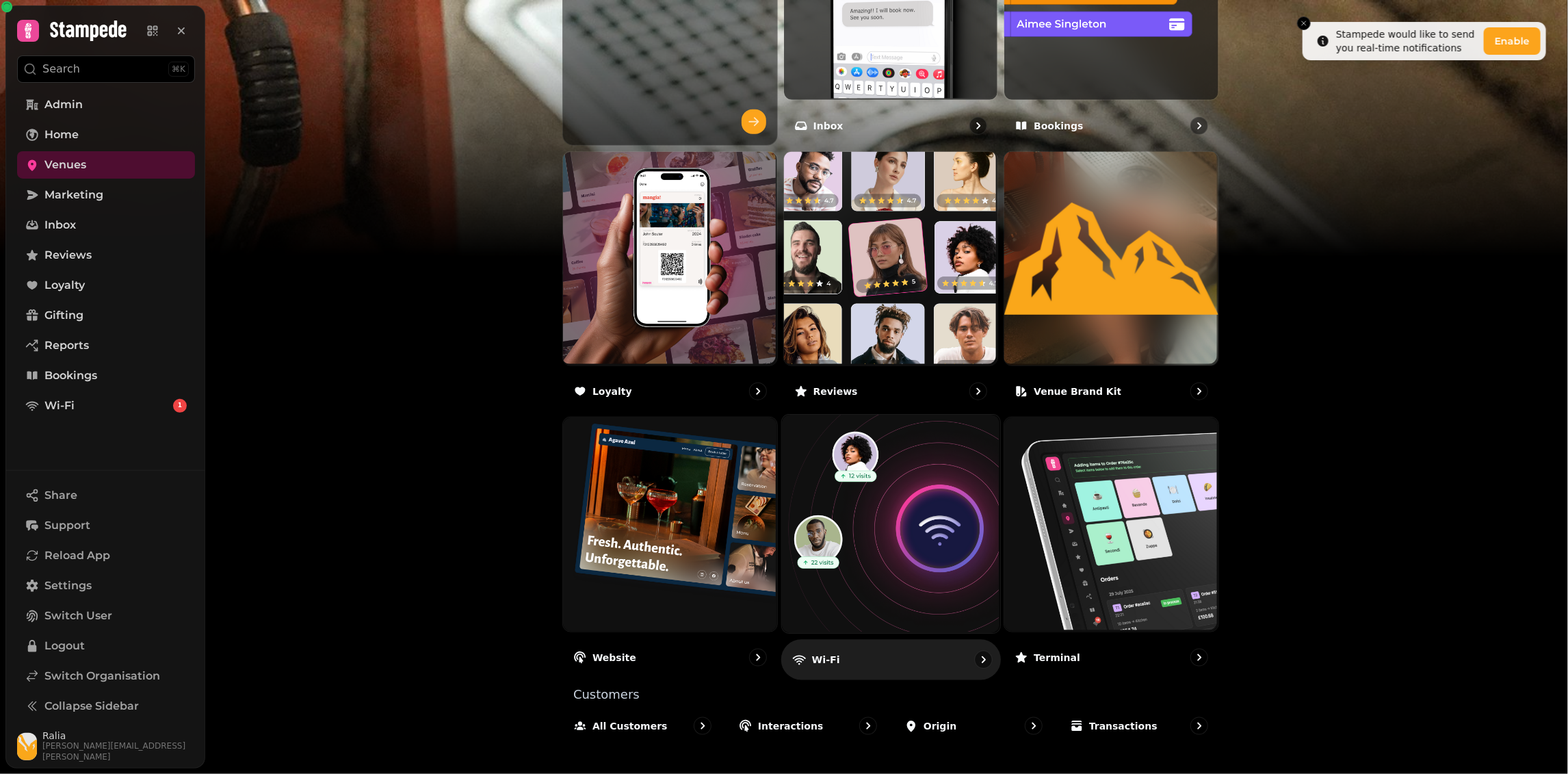
click at [906, 506] on img at bounding box center [889, 523] width 219 height 219
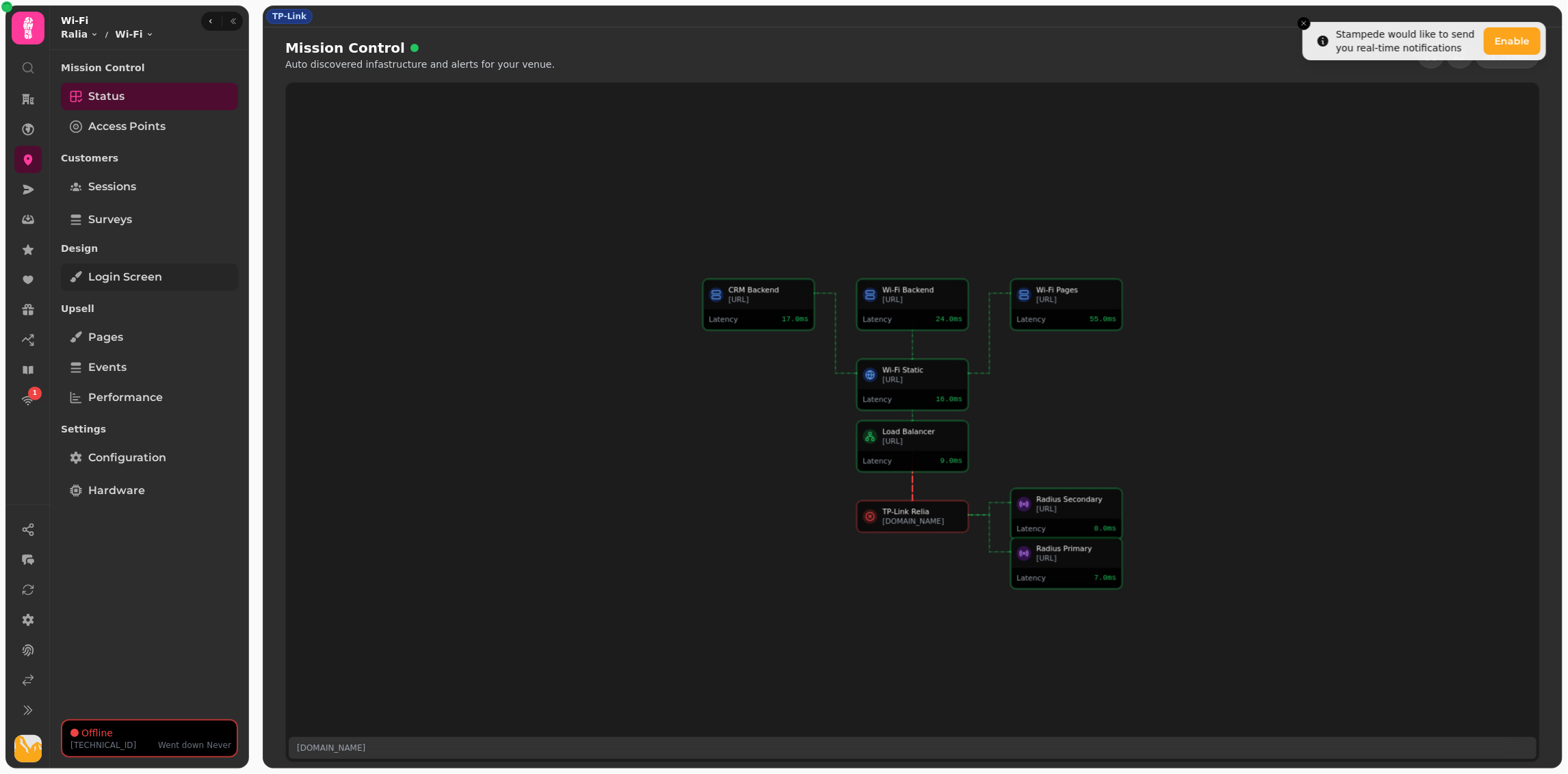
click at [125, 275] on span "Login screen" at bounding box center [126, 277] width 74 height 17
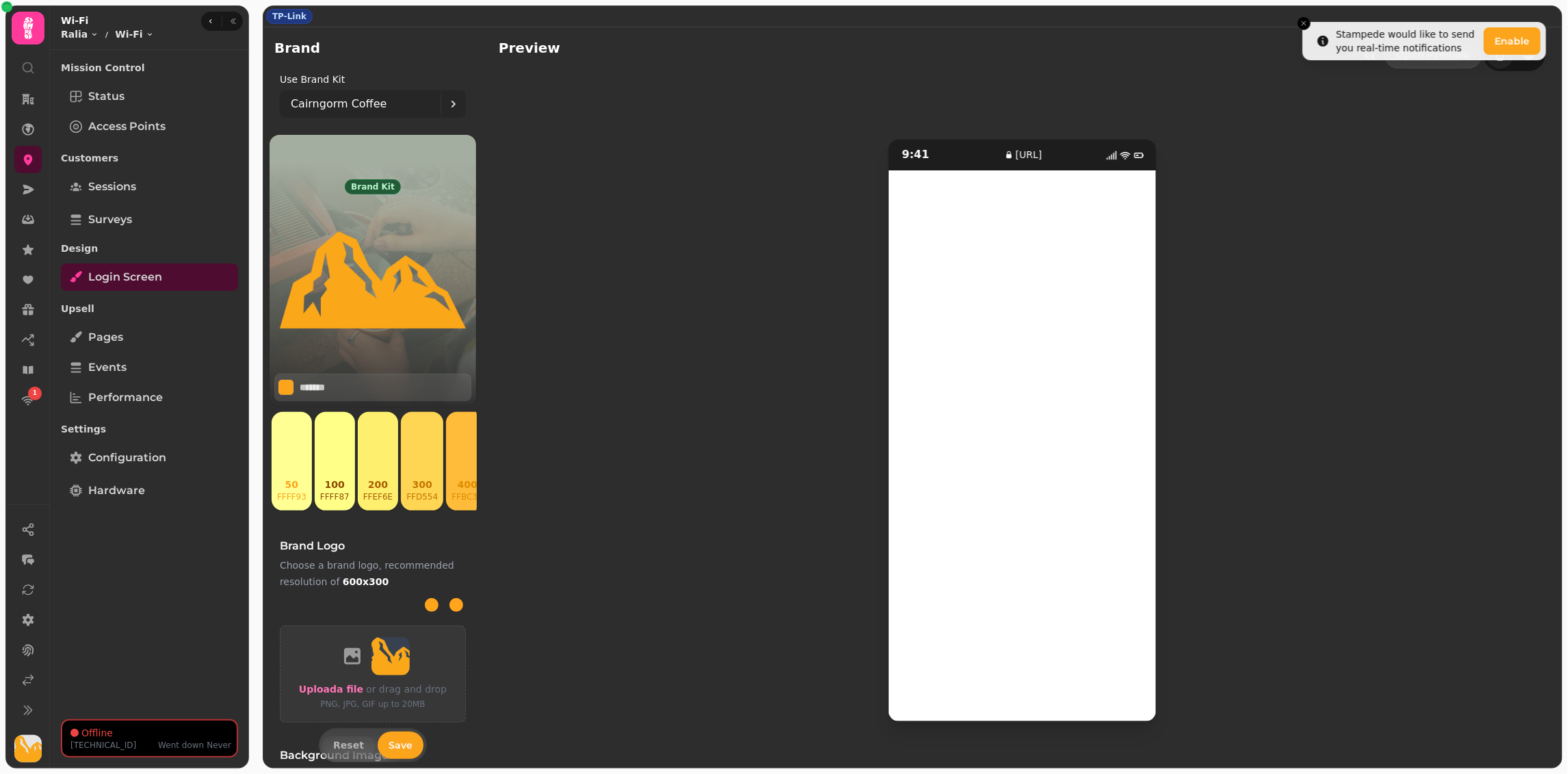
click at [336, 105] on p "Cairngorm Coffee" at bounding box center [338, 104] width 96 height 17
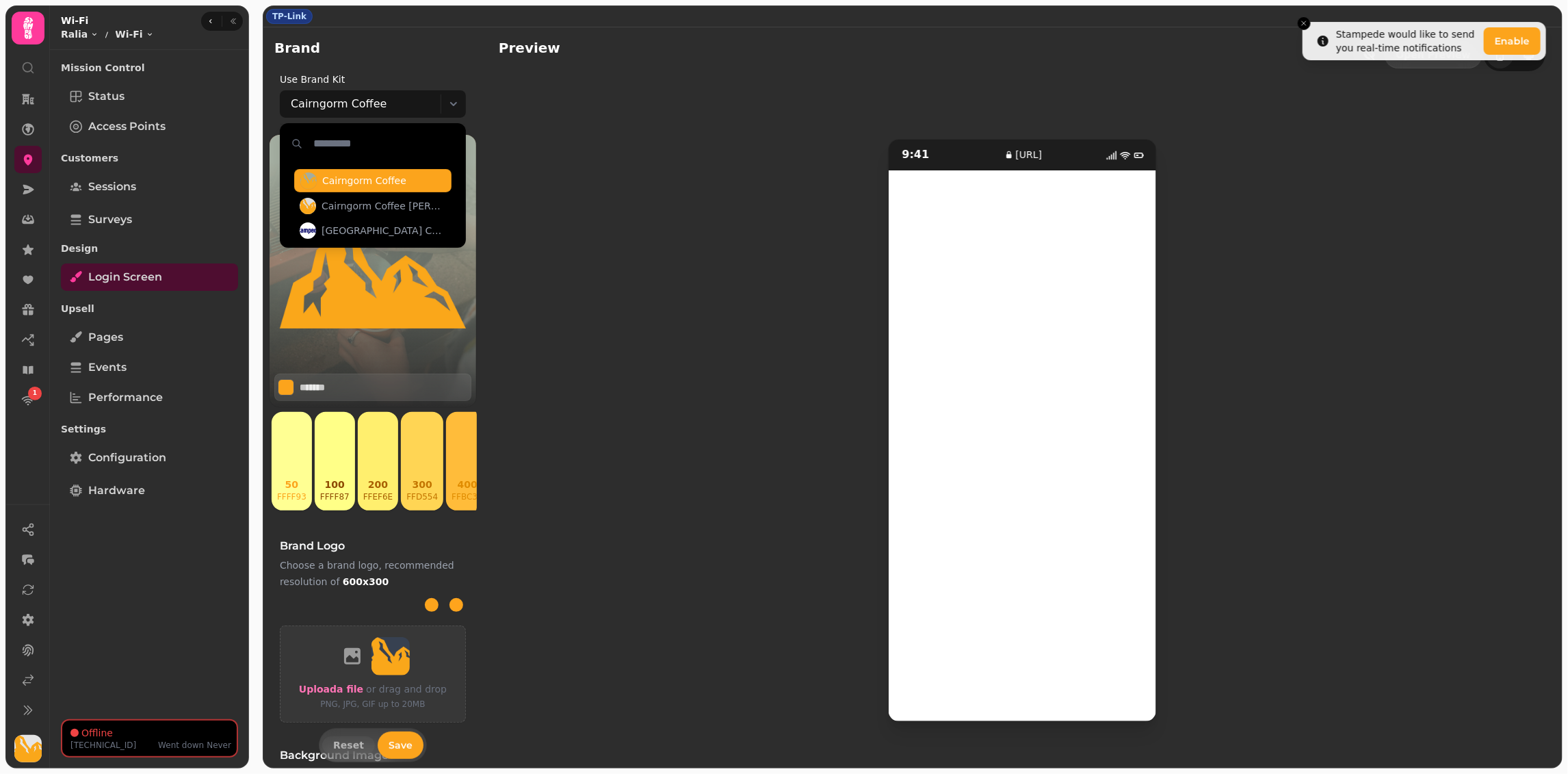
click at [629, 234] on div "9:41 [URL]" at bounding box center [1022, 430] width 1047 height 653
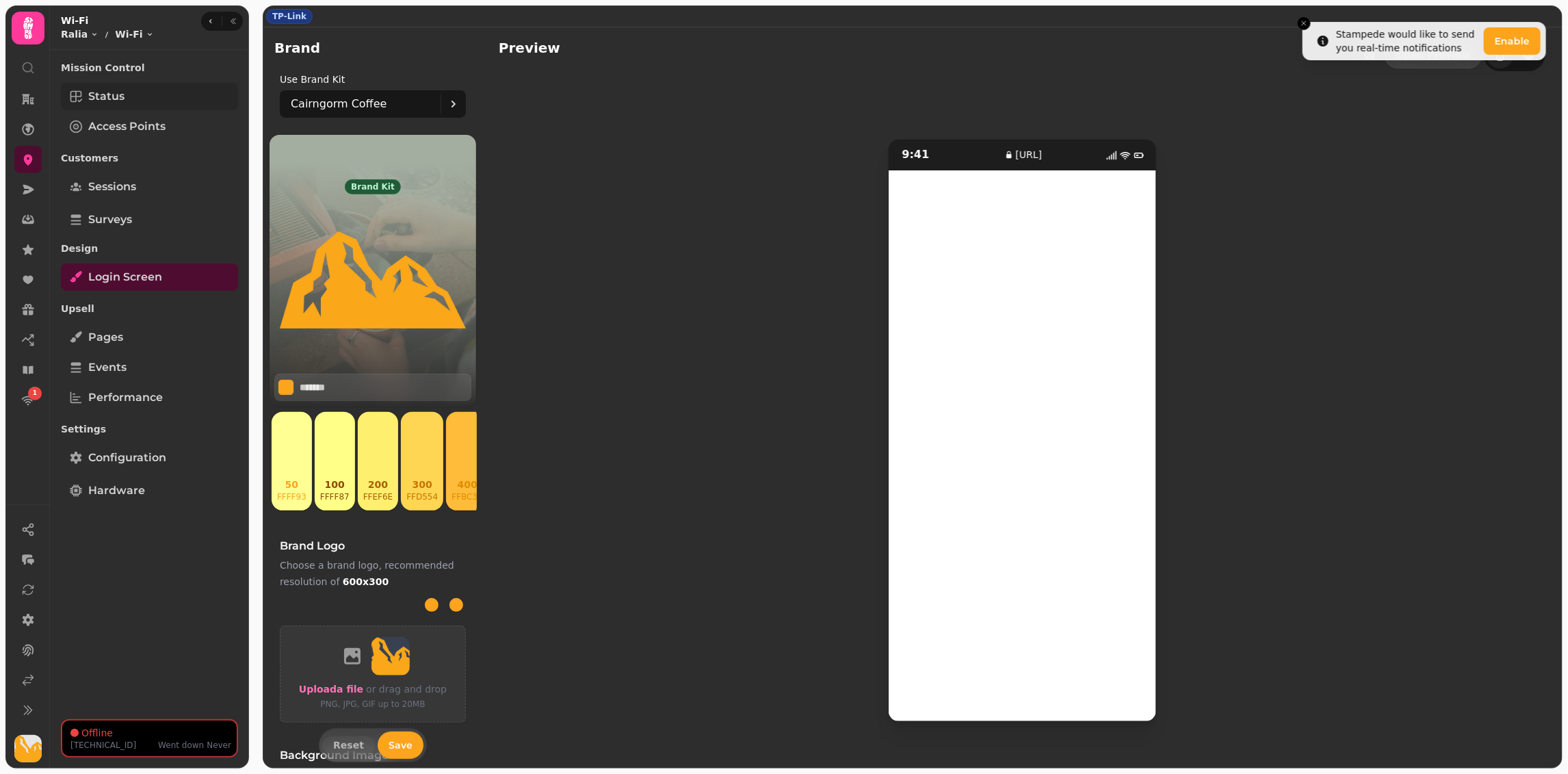
click at [156, 82] on link "Status" at bounding box center [149, 96] width 177 height 27
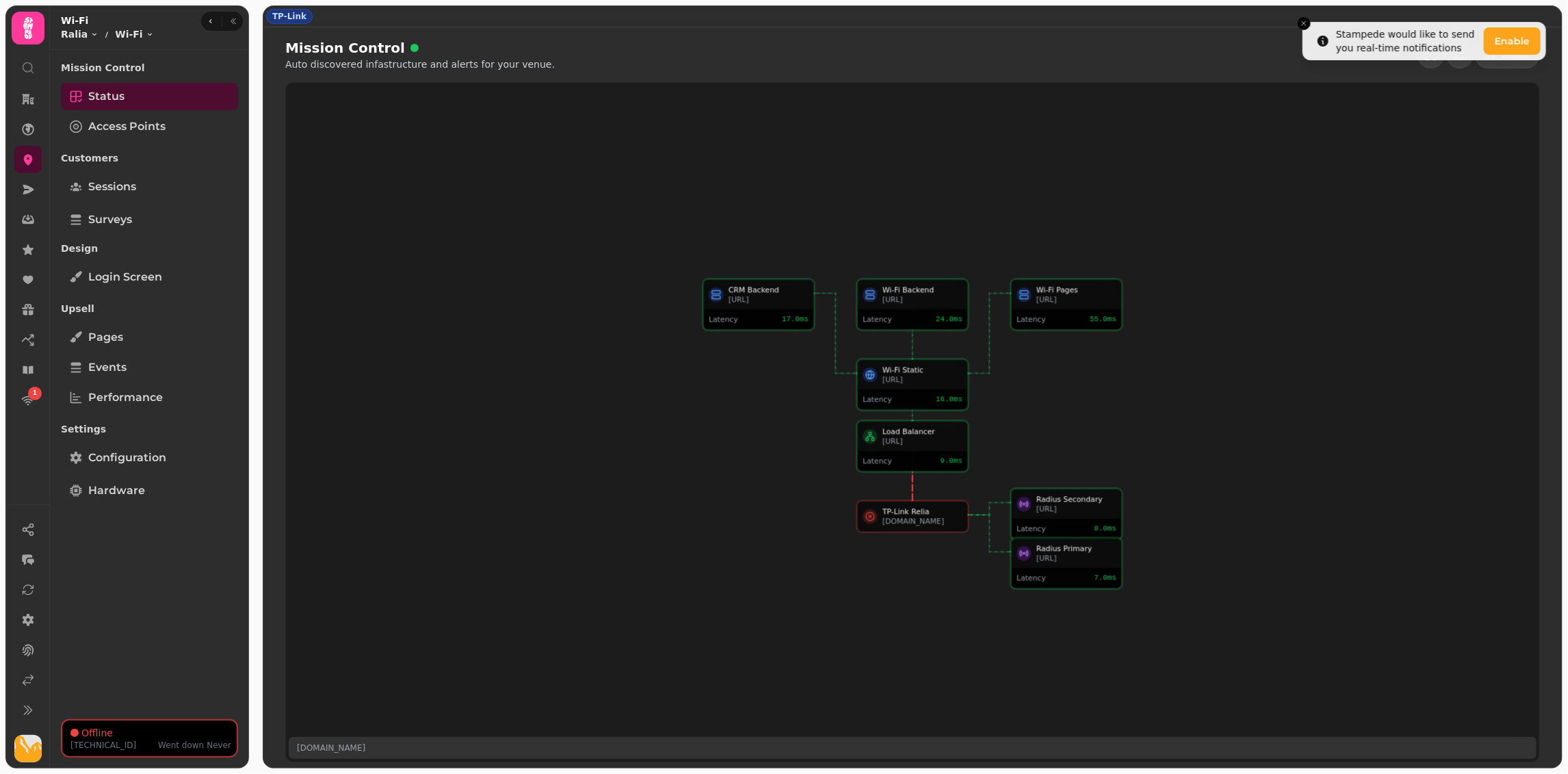
click at [702, 190] on div "Wi-Fi Static [URL] Latency 16.0 ms CRM Backend [URL] Latency 17.0 ms Wi-Fi Back…" at bounding box center [912, 421] width 1253 height 679
click at [571, 297] on div "Wi-Fi Static [URL] Latency 16.0 ms CRM Backend [URL] Latency 17.0 ms Wi-Fi Back…" at bounding box center [912, 421] width 1253 height 679
click at [144, 493] on link "Hardware" at bounding box center [149, 490] width 177 height 27
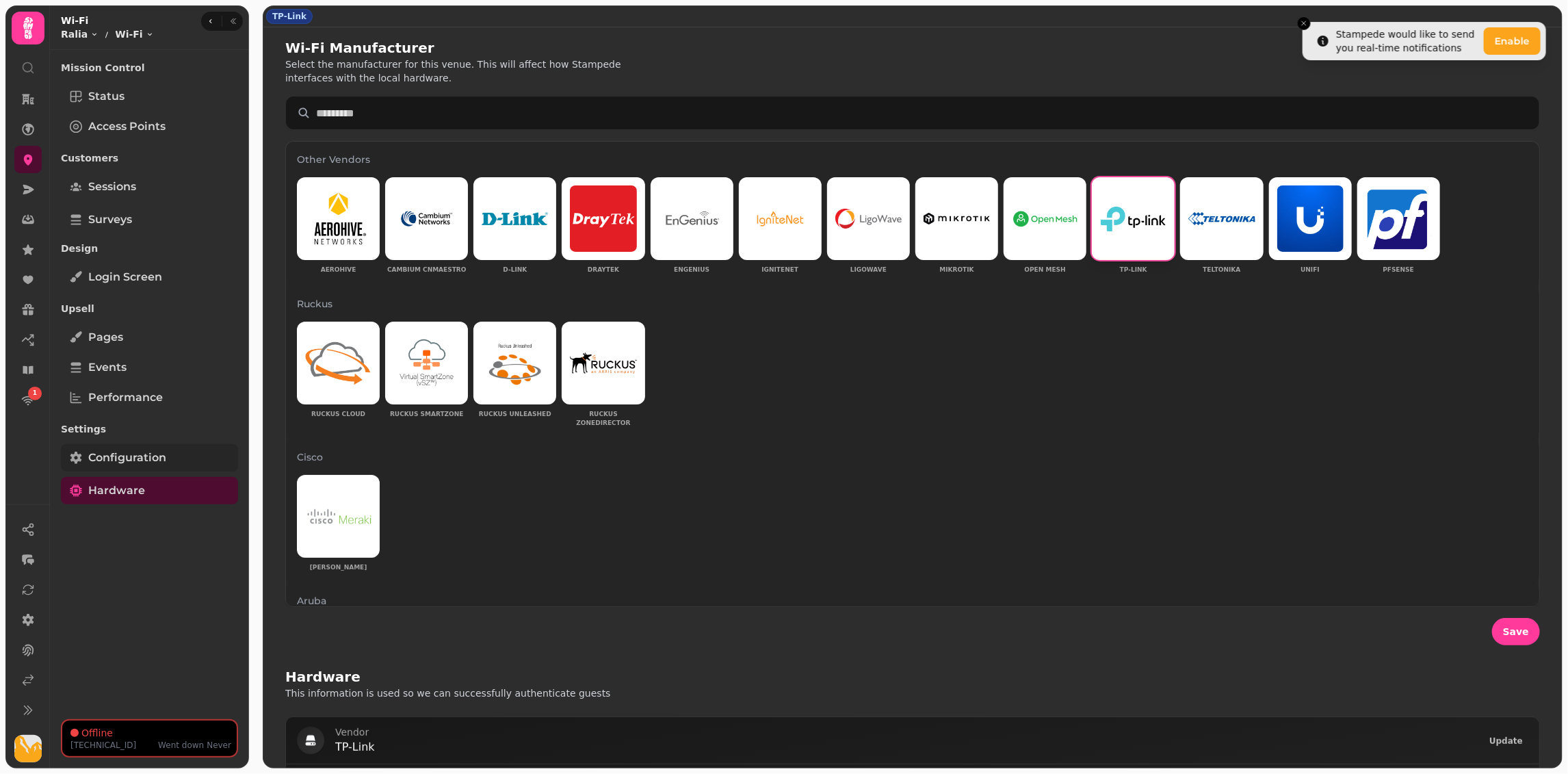
click at [163, 467] on link "Configuration" at bounding box center [149, 458] width 177 height 27
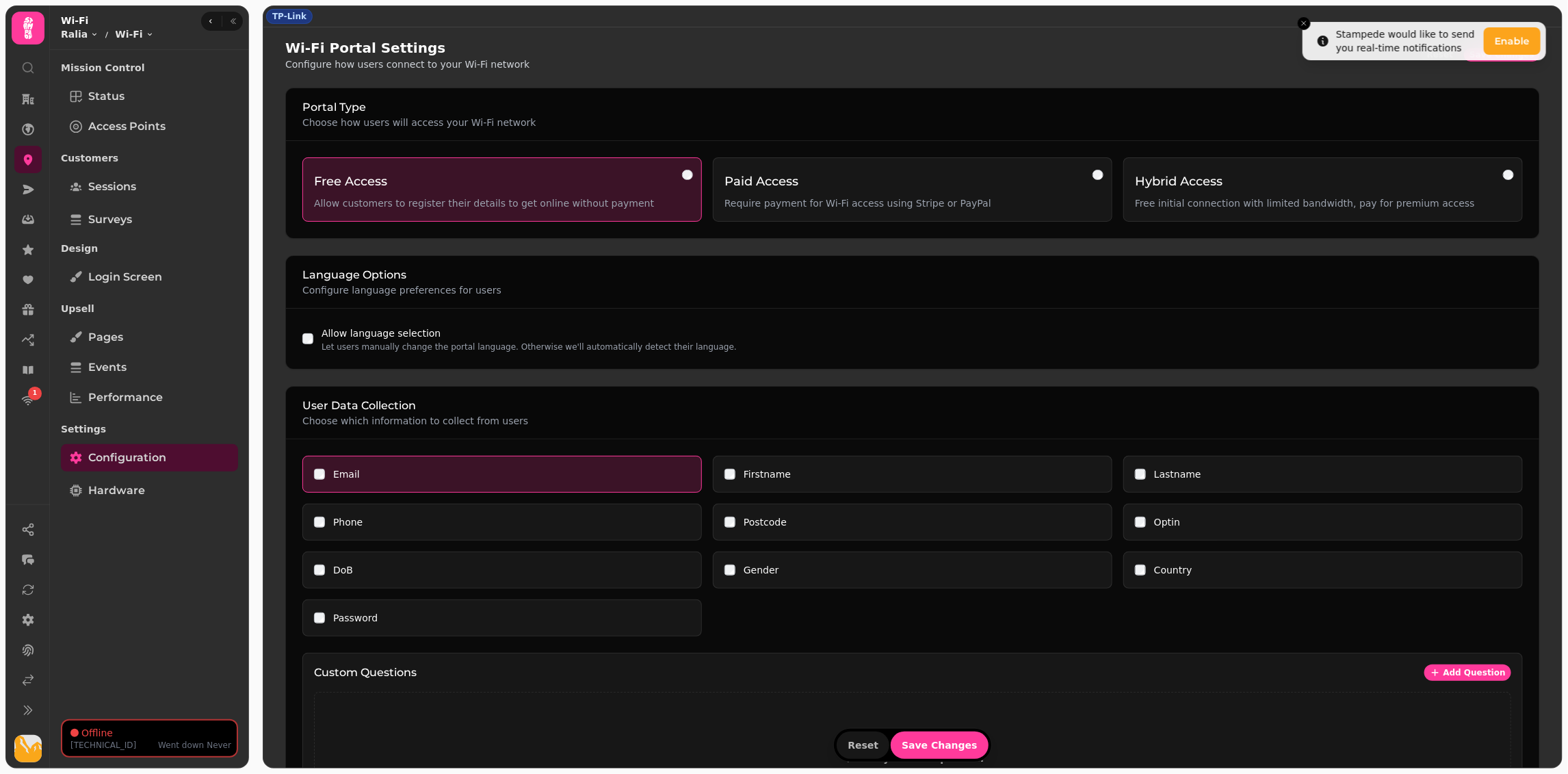
scroll to position [663, 0]
